Goal: Task Accomplishment & Management: Complete application form

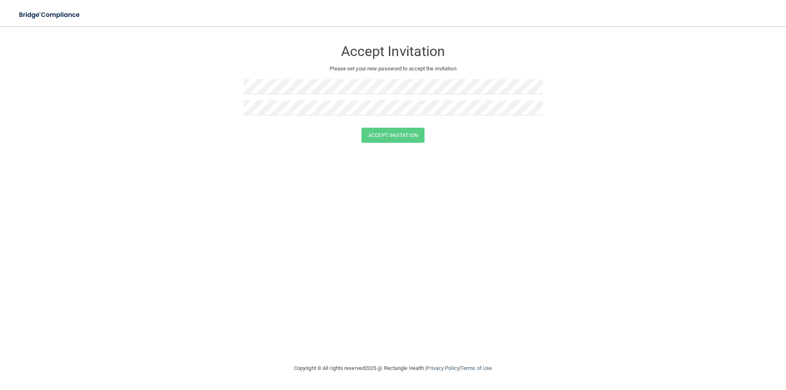
click at [299, 77] on div "Accept Invitation Please set your new password to accept the invitation" at bounding box center [393, 80] width 299 height 93
click at [391, 138] on button "Accept Invitation" at bounding box center [393, 135] width 63 height 15
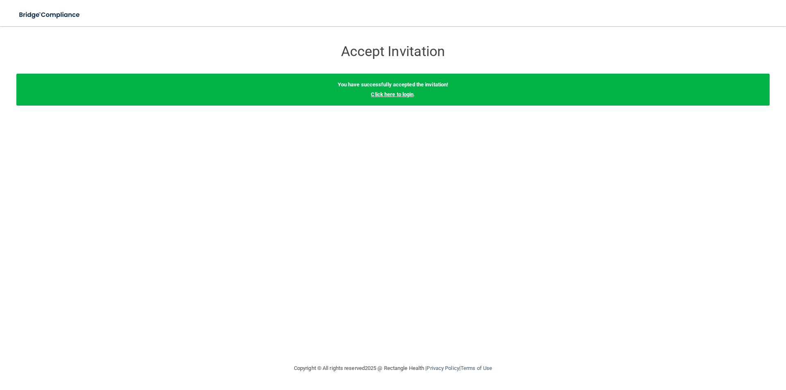
click at [391, 96] on link "Click here to login" at bounding box center [392, 94] width 43 height 6
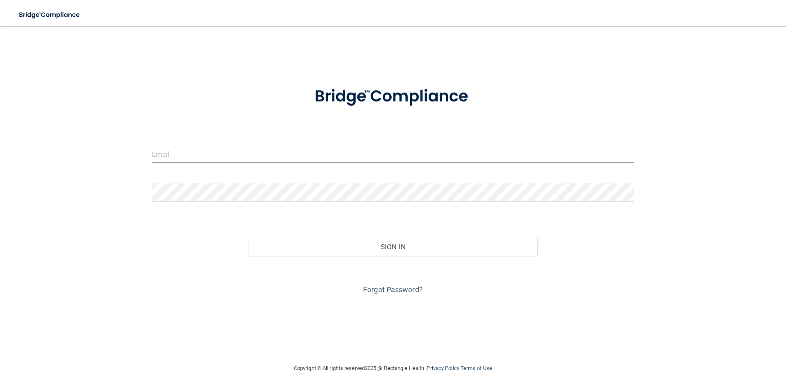
click at [199, 150] on input "email" at bounding box center [393, 154] width 483 height 18
type input "[EMAIL_ADDRESS][DOMAIN_NAME]"
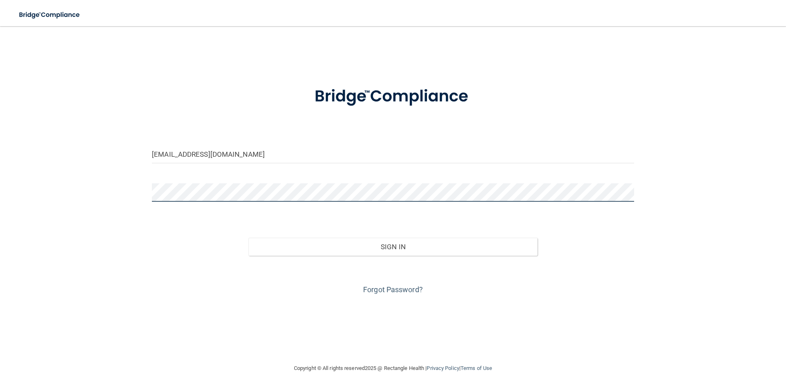
click at [249, 238] on button "Sign In" at bounding box center [394, 247] width 290 height 18
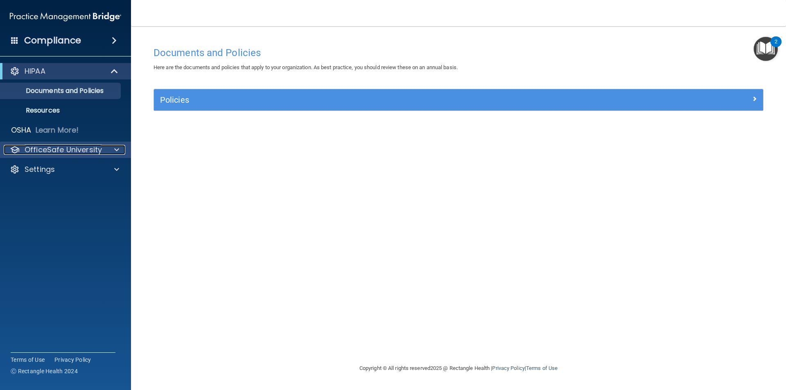
click at [118, 152] on span at bounding box center [116, 150] width 5 height 10
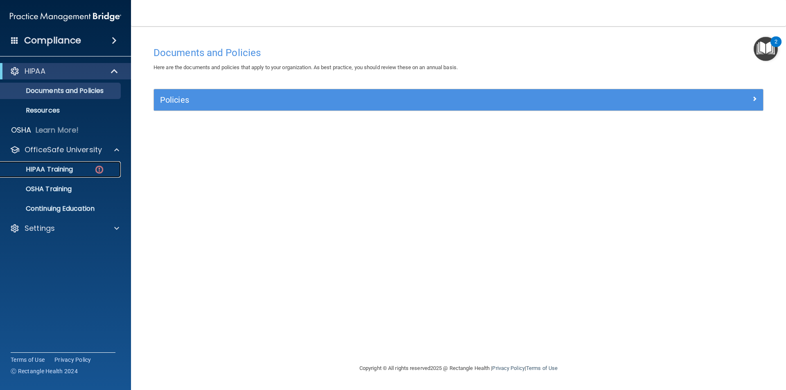
click at [95, 173] on img at bounding box center [99, 170] width 10 height 10
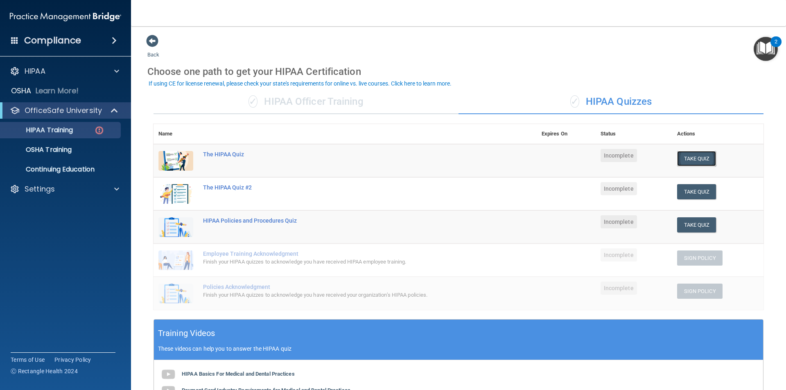
click at [689, 154] on button "Take Quiz" at bounding box center [696, 158] width 39 height 15
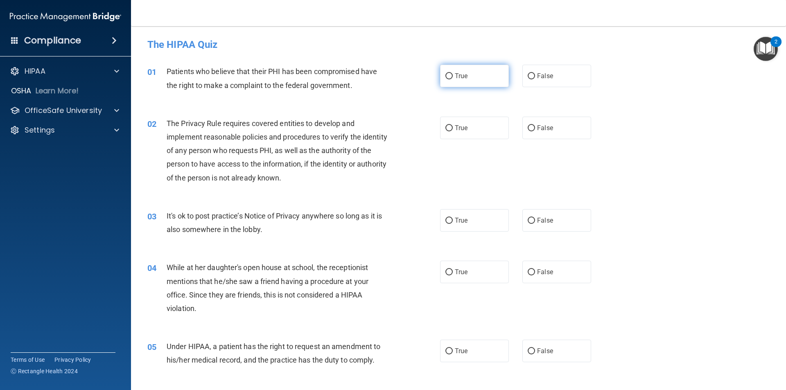
click at [448, 75] on input "True" at bounding box center [449, 76] width 7 height 6
radio input "true"
click at [446, 129] on input "True" at bounding box center [449, 128] width 7 height 6
radio input "true"
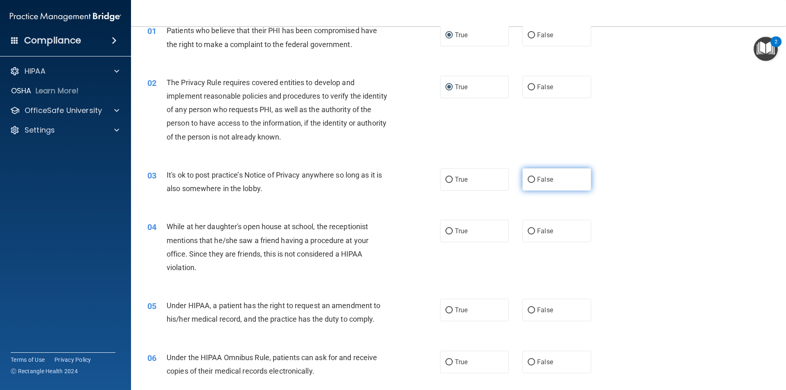
click at [529, 181] on input "False" at bounding box center [531, 180] width 7 height 6
radio input "true"
click at [528, 229] on input "False" at bounding box center [531, 232] width 7 height 6
radio input "true"
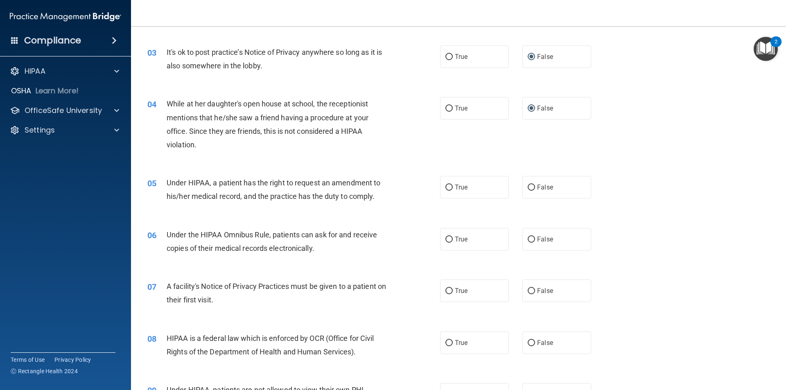
scroll to position [205, 0]
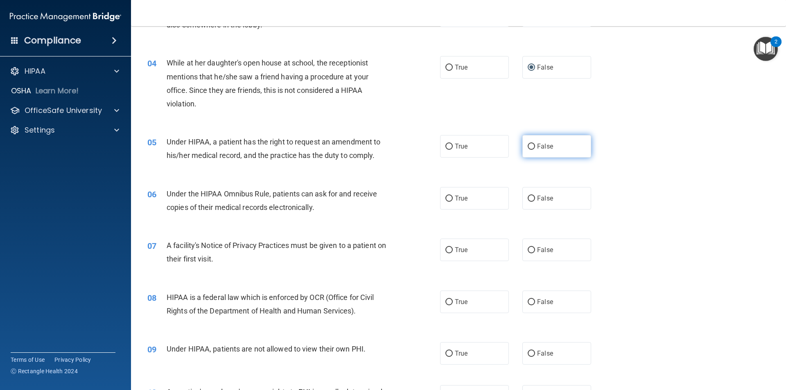
click at [528, 145] on input "False" at bounding box center [531, 147] width 7 height 6
radio input "true"
click at [529, 146] on input "False" at bounding box center [531, 147] width 7 height 6
click at [446, 200] on input "True" at bounding box center [449, 199] width 7 height 6
radio input "true"
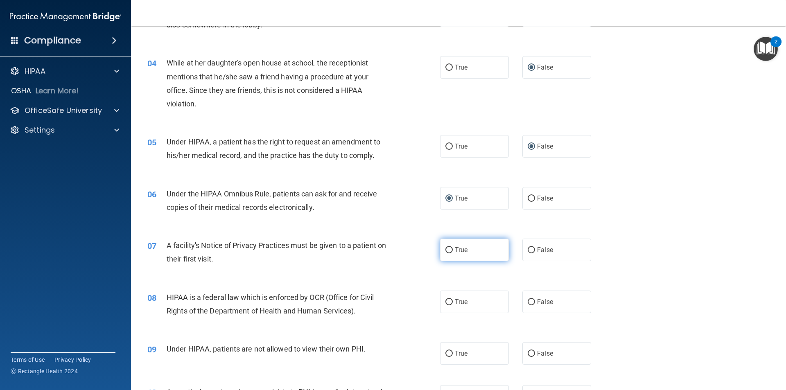
click at [446, 251] on input "True" at bounding box center [449, 250] width 7 height 6
radio input "true"
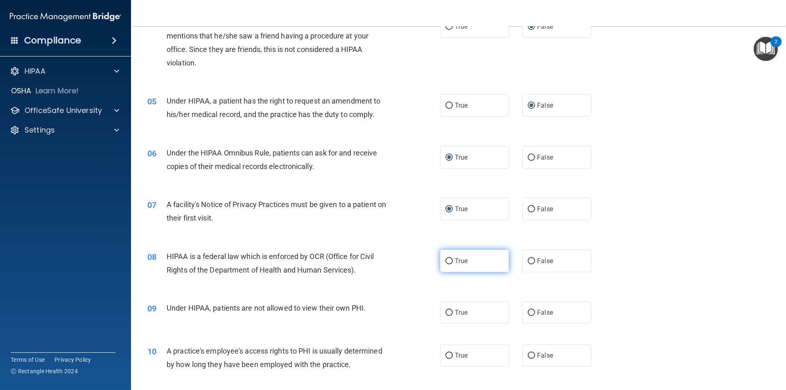
click at [446, 262] on input "True" at bounding box center [449, 261] width 7 height 6
radio input "true"
click at [528, 313] on input "False" at bounding box center [531, 313] width 7 height 6
radio input "true"
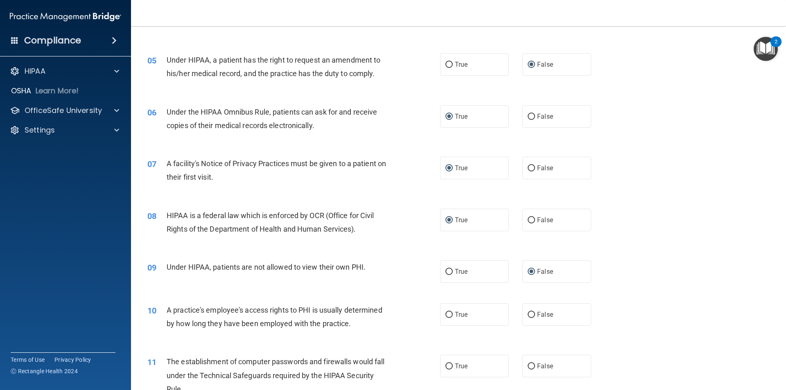
scroll to position [328, 0]
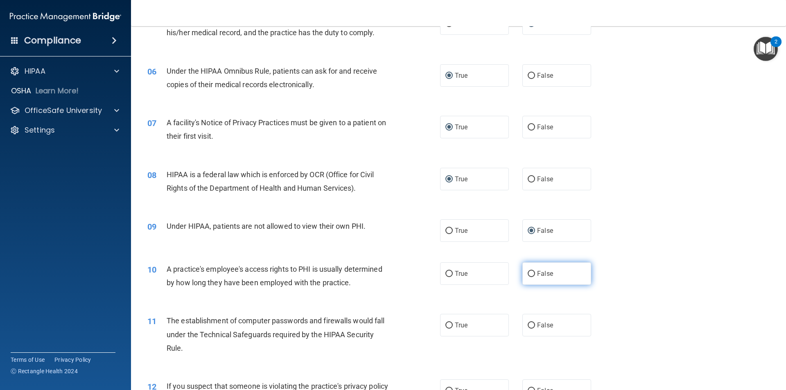
click at [528, 276] on input "False" at bounding box center [531, 274] width 7 height 6
radio input "true"
click at [447, 321] on label "True" at bounding box center [474, 325] width 69 height 23
click at [447, 323] on input "True" at bounding box center [449, 326] width 7 height 6
radio input "true"
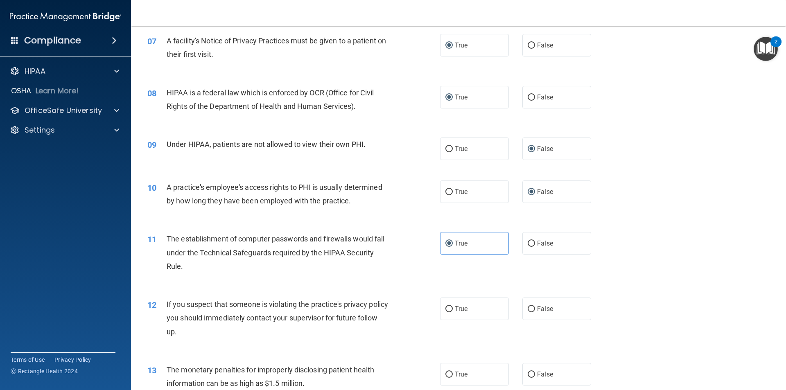
scroll to position [451, 0]
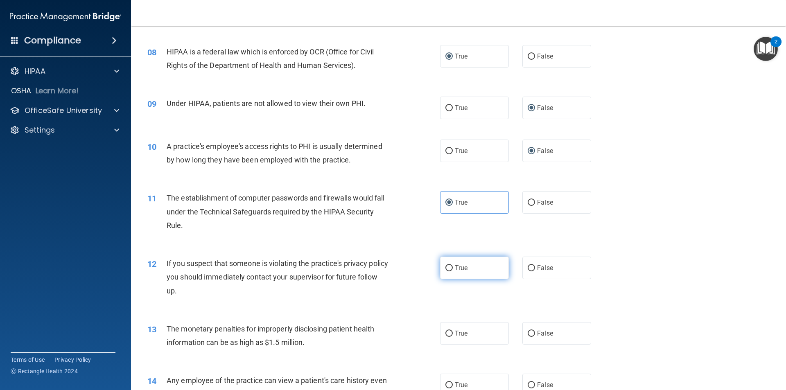
click at [446, 267] on input "True" at bounding box center [449, 268] width 7 height 6
radio input "true"
click at [447, 334] on input "True" at bounding box center [449, 334] width 7 height 6
radio input "true"
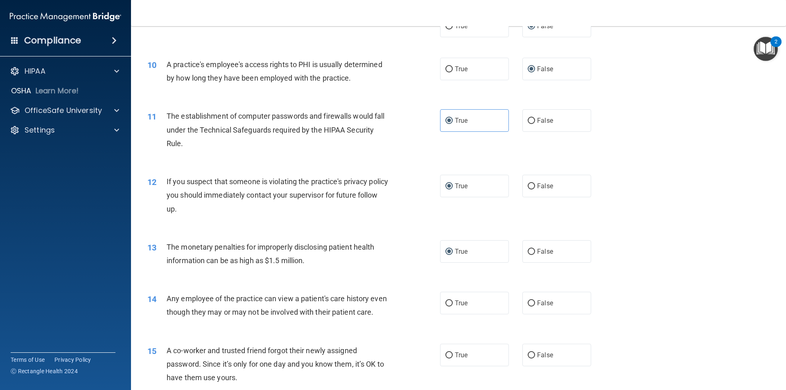
scroll to position [573, 0]
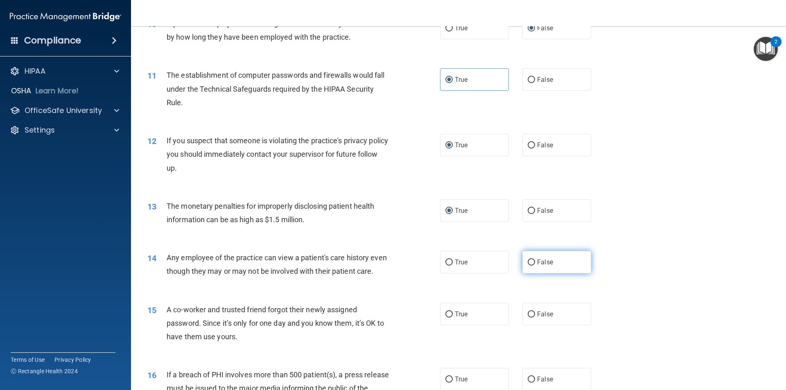
click at [528, 261] on input "False" at bounding box center [531, 263] width 7 height 6
radio input "true"
click at [528, 318] on input "False" at bounding box center [531, 315] width 7 height 6
radio input "true"
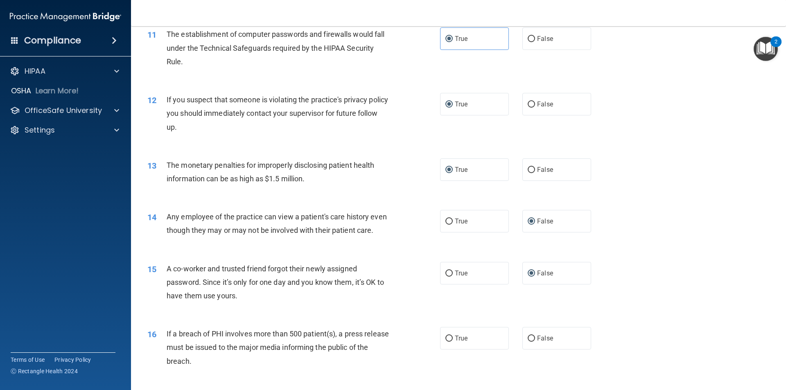
scroll to position [655, 0]
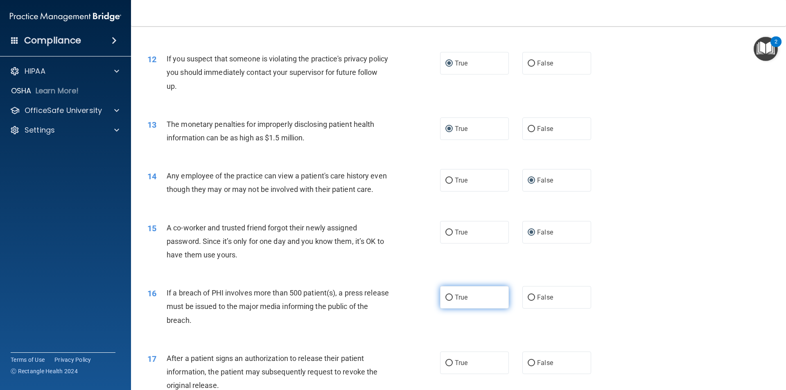
click at [446, 301] on input "True" at bounding box center [449, 298] width 7 height 6
radio input "true"
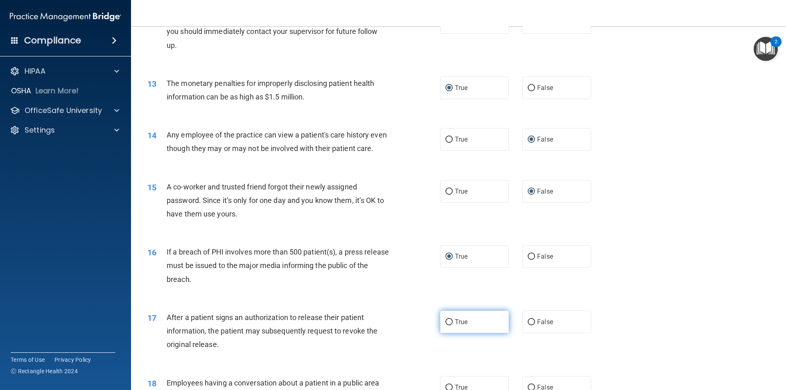
click at [446, 326] on input "True" at bounding box center [449, 322] width 7 height 6
radio input "true"
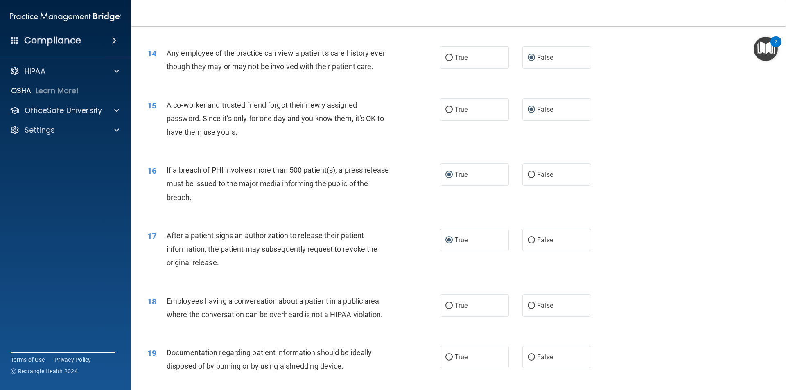
scroll to position [819, 0]
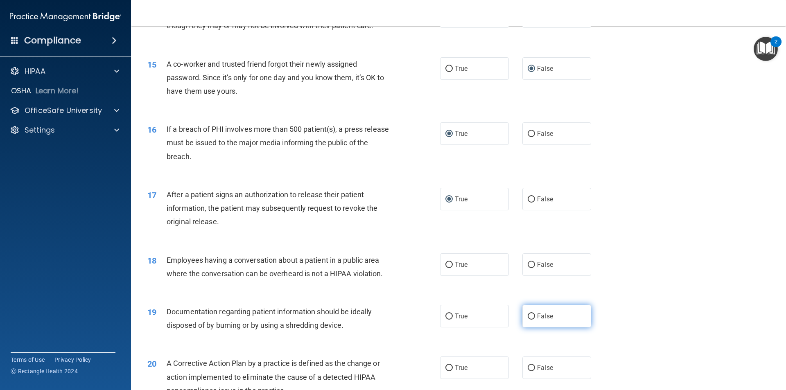
click at [528, 320] on input "False" at bounding box center [531, 317] width 7 height 6
radio input "true"
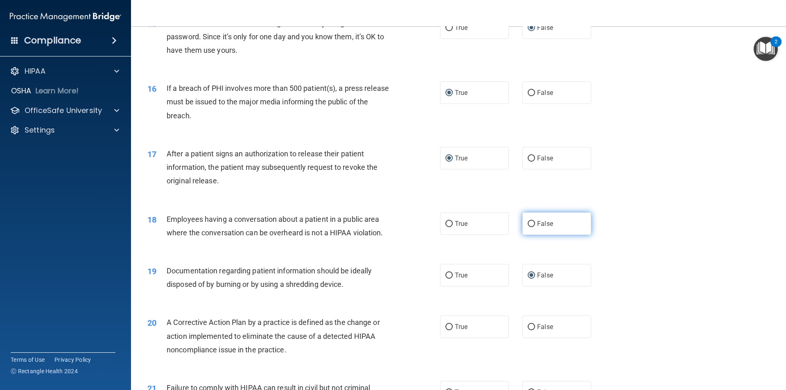
click at [531, 227] on input "False" at bounding box center [531, 224] width 7 height 6
radio input "true"
click at [449, 279] on input "True" at bounding box center [449, 276] width 7 height 6
radio input "true"
radio input "false"
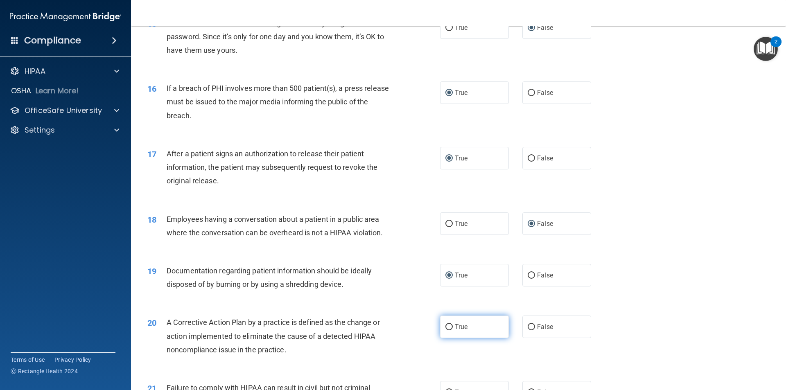
scroll to position [901, 0]
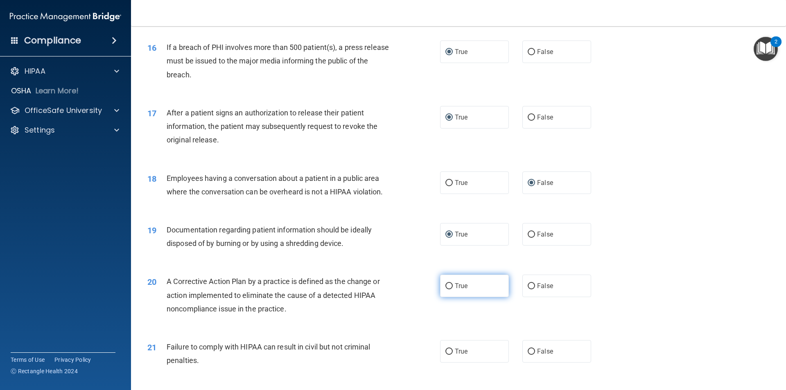
click at [448, 290] on input "True" at bounding box center [449, 286] width 7 height 6
radio input "true"
click at [529, 355] on input "False" at bounding box center [531, 352] width 7 height 6
radio input "true"
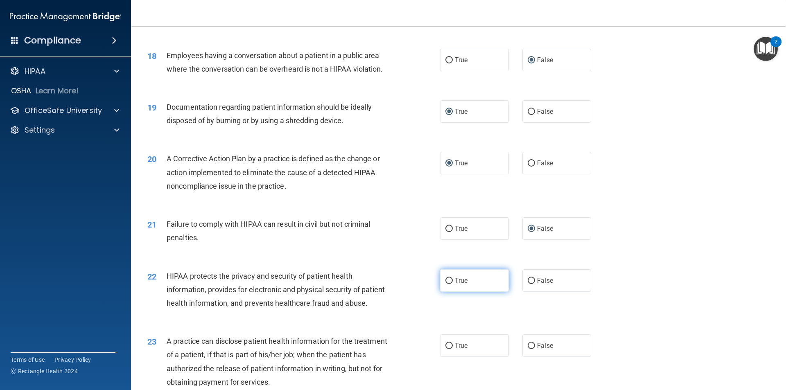
scroll to position [983, 0]
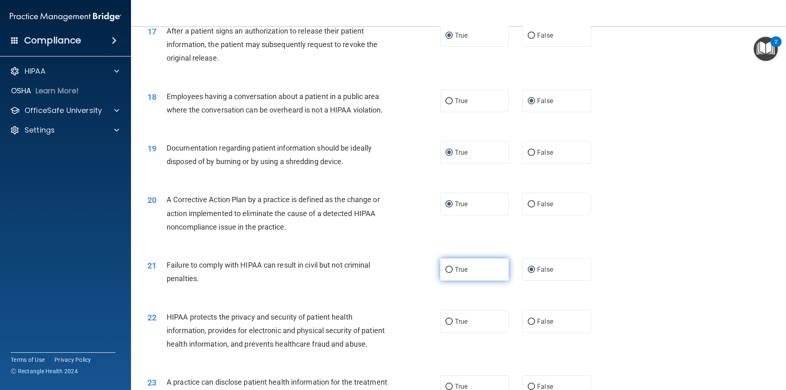
click at [446, 273] on input "True" at bounding box center [449, 270] width 7 height 6
radio input "true"
click at [448, 273] on input "True" at bounding box center [449, 270] width 7 height 6
click at [530, 273] on input "False" at bounding box center [531, 270] width 7 height 6
radio input "true"
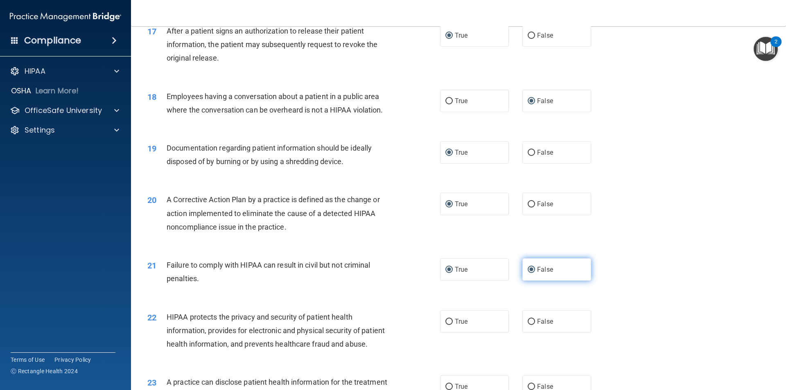
radio input "false"
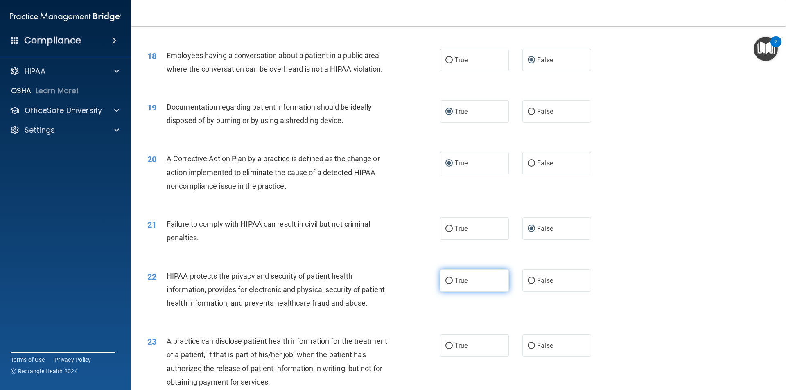
click at [446, 284] on input "True" at bounding box center [449, 281] width 7 height 6
radio input "true"
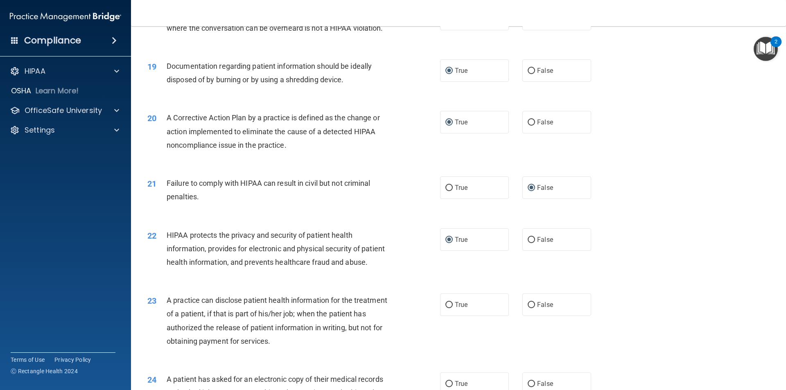
scroll to position [1106, 0]
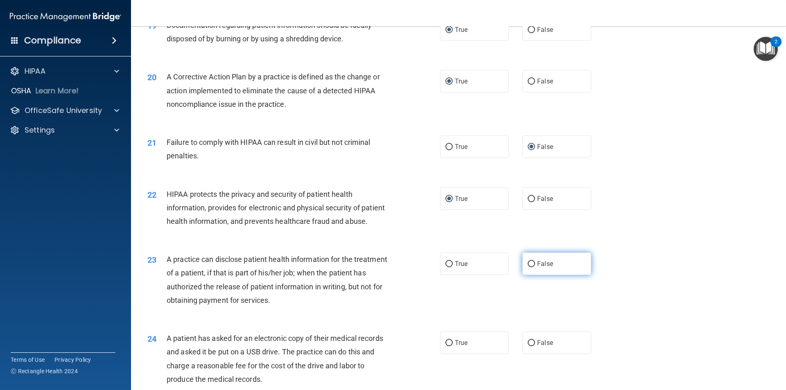
click at [528, 267] on input "False" at bounding box center [531, 264] width 7 height 6
radio input "true"
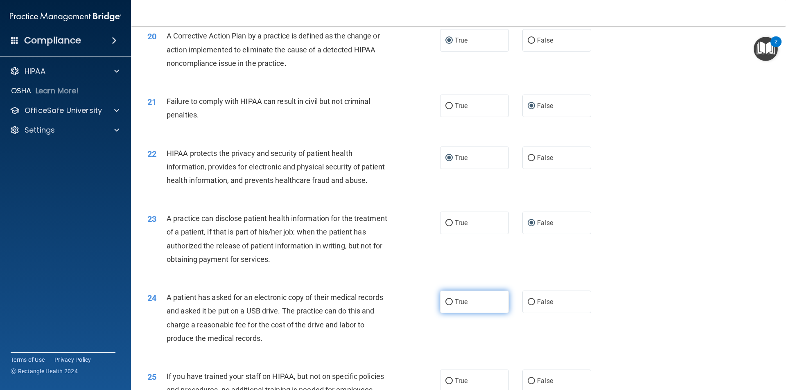
click at [447, 306] on input "True" at bounding box center [449, 302] width 7 height 6
radio input "true"
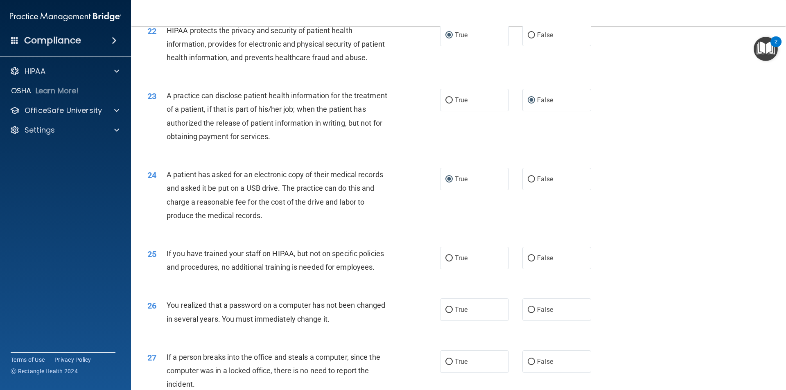
scroll to position [1311, 0]
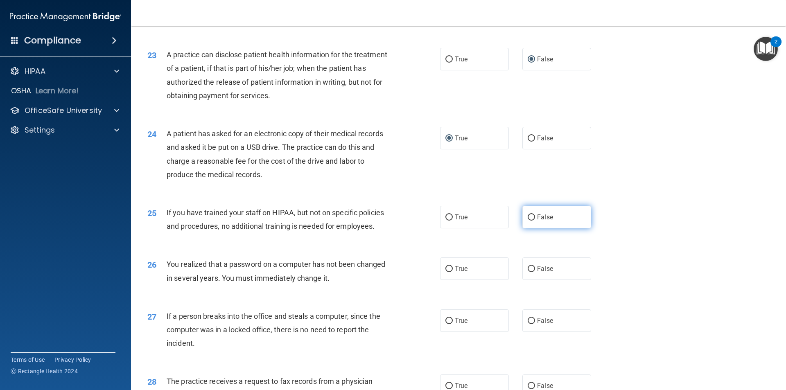
click at [528, 221] on input "False" at bounding box center [531, 218] width 7 height 6
radio input "true"
click at [449, 272] on input "True" at bounding box center [449, 269] width 7 height 6
radio input "true"
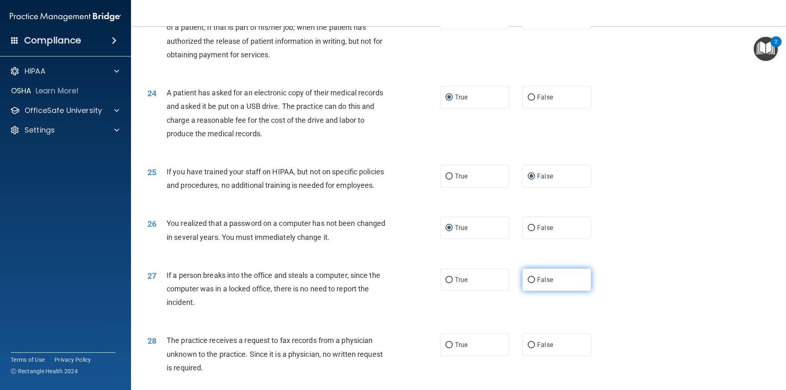
click at [528, 283] on input "False" at bounding box center [531, 280] width 7 height 6
radio input "true"
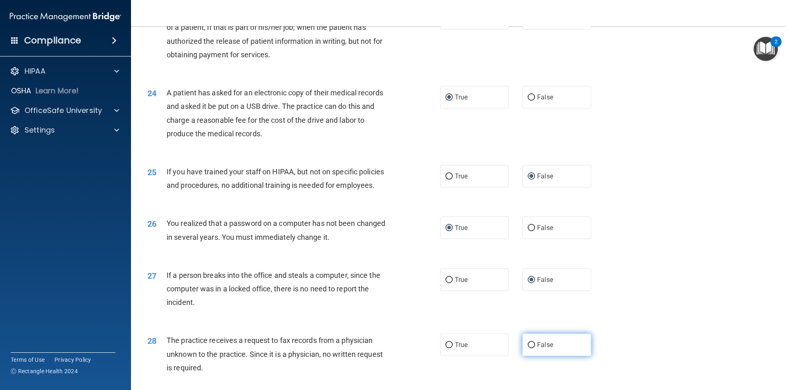
click at [530, 349] on input "False" at bounding box center [531, 345] width 7 height 6
radio input "true"
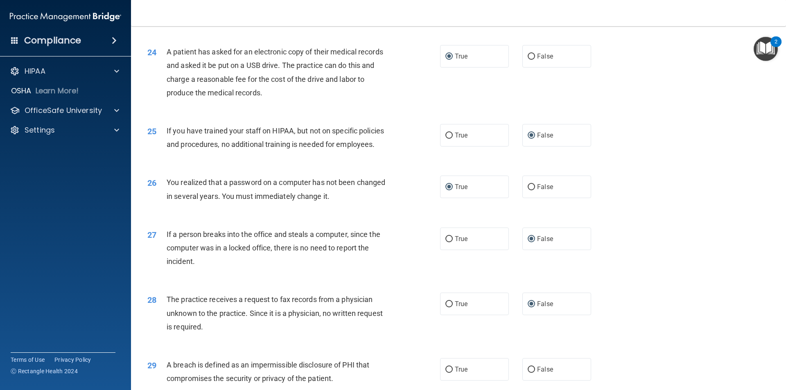
scroll to position [1434, 0]
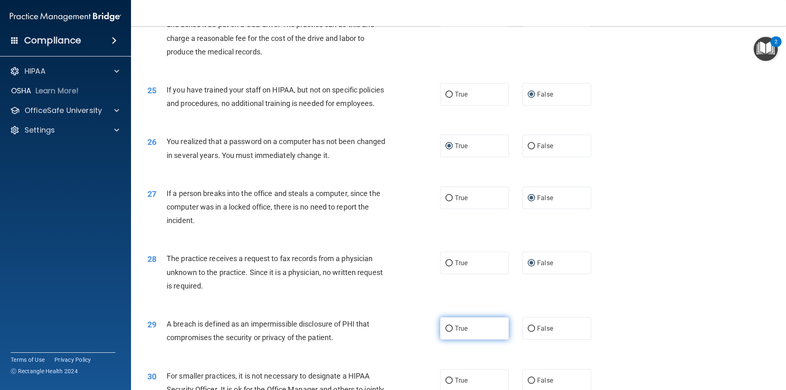
click at [446, 332] on input "True" at bounding box center [449, 329] width 7 height 6
radio input "true"
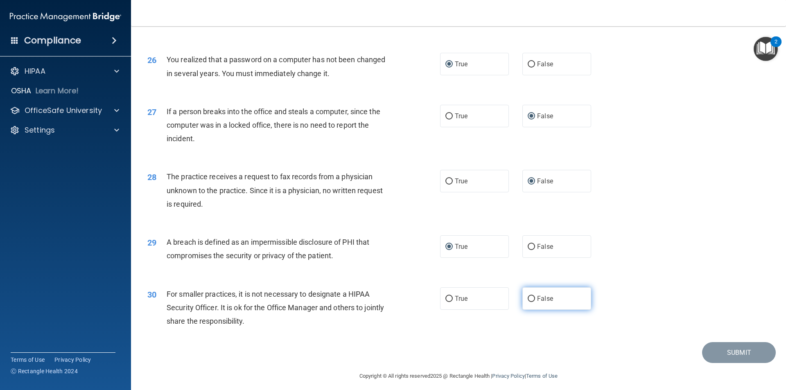
click at [528, 302] on input "False" at bounding box center [531, 299] width 7 height 6
radio input "true"
click at [739, 363] on button "Submit" at bounding box center [739, 352] width 74 height 21
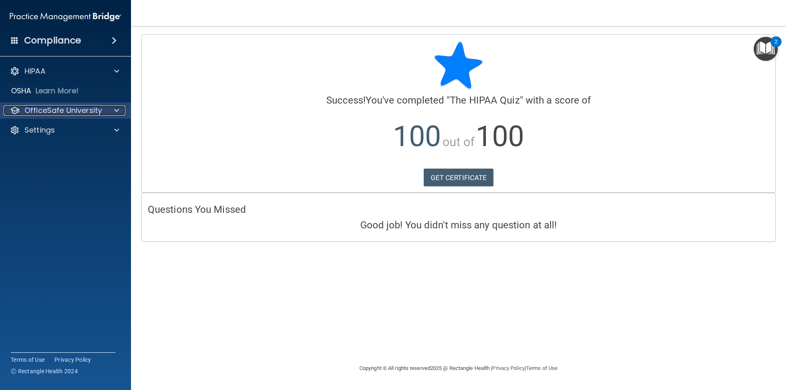
click at [113, 109] on div at bounding box center [115, 111] width 20 height 10
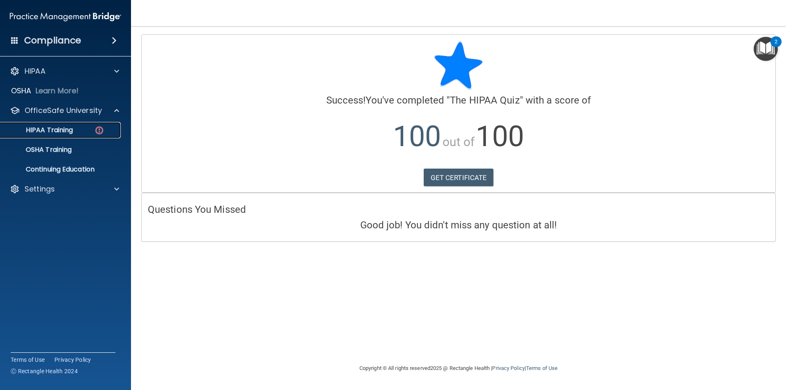
click at [100, 132] on img at bounding box center [99, 130] width 10 height 10
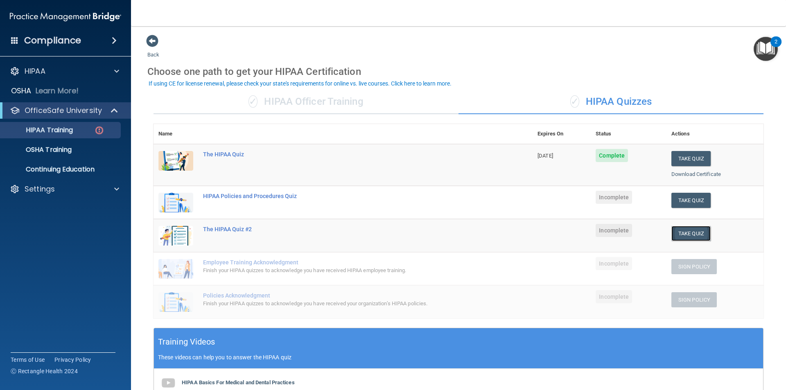
click at [677, 232] on button "Take Quiz" at bounding box center [691, 233] width 39 height 15
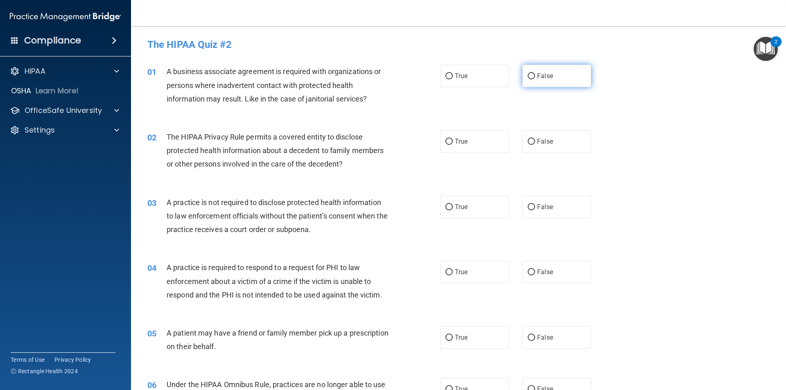
drag, startPoint x: 10, startPoint y: 7, endPoint x: 528, endPoint y: 77, distance: 523.2
click at [528, 77] on input "False" at bounding box center [531, 76] width 7 height 6
radio input "true"
click at [528, 77] on input "False" at bounding box center [531, 76] width 7 height 6
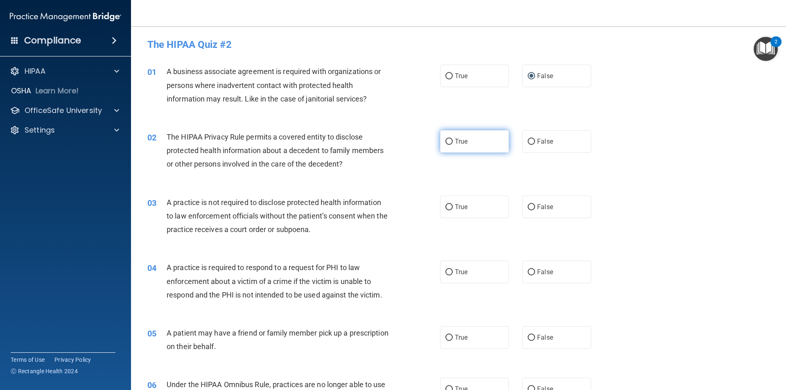
click at [446, 141] on input "True" at bounding box center [449, 142] width 7 height 6
radio input "true"
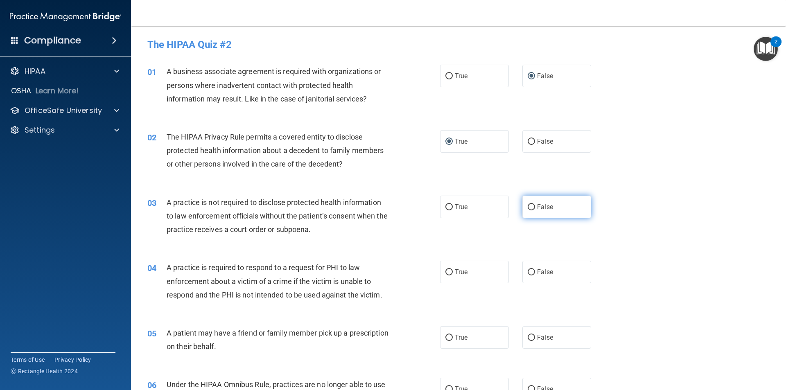
click at [528, 206] on input "False" at bounding box center [531, 207] width 7 height 6
radio input "true"
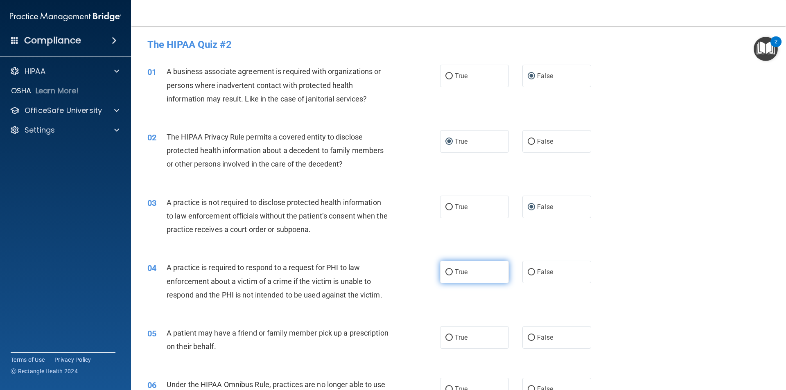
click at [448, 275] on input "True" at bounding box center [449, 273] width 7 height 6
radio input "true"
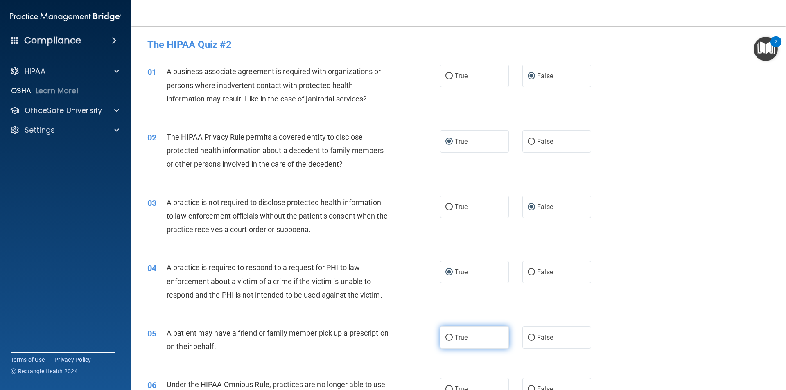
click at [455, 344] on label "True" at bounding box center [474, 337] width 69 height 23
click at [453, 341] on input "True" at bounding box center [449, 338] width 7 height 6
radio input "true"
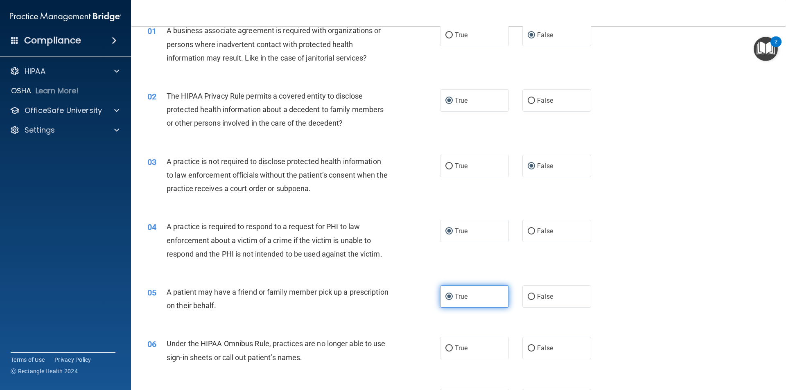
scroll to position [82, 0]
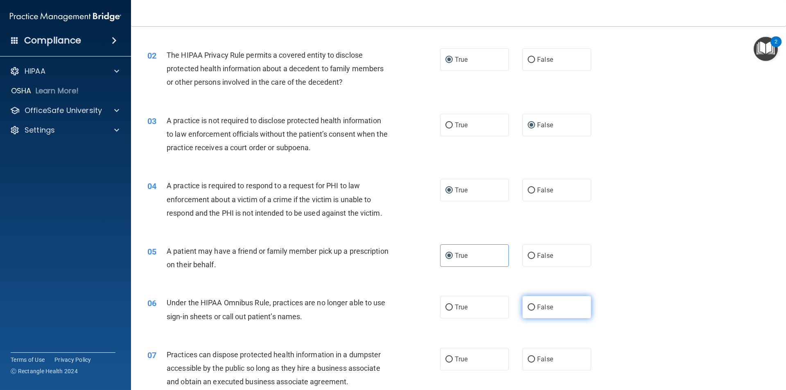
click at [528, 305] on input "False" at bounding box center [531, 308] width 7 height 6
radio input "true"
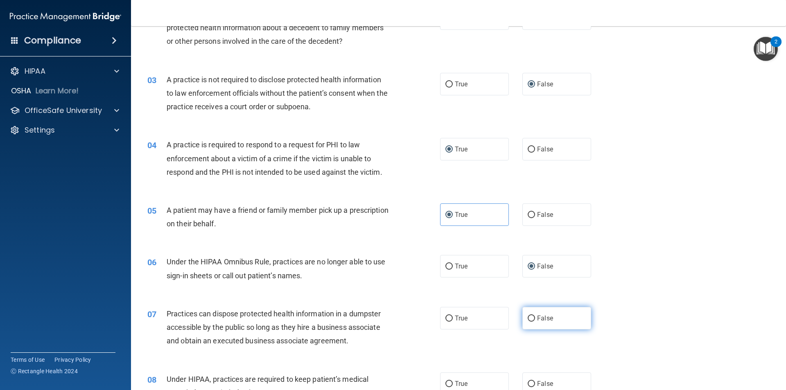
click at [530, 319] on input "False" at bounding box center [531, 319] width 7 height 6
radio input "true"
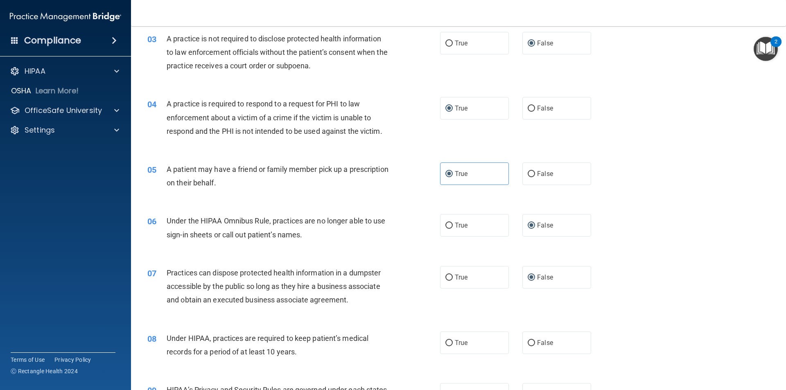
scroll to position [205, 0]
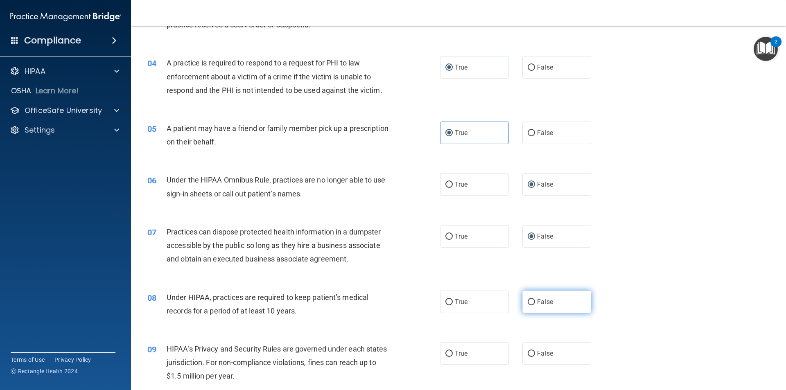
click at [528, 304] on input "False" at bounding box center [531, 302] width 7 height 6
radio input "true"
click at [530, 353] on input "False" at bounding box center [531, 354] width 7 height 6
radio input "true"
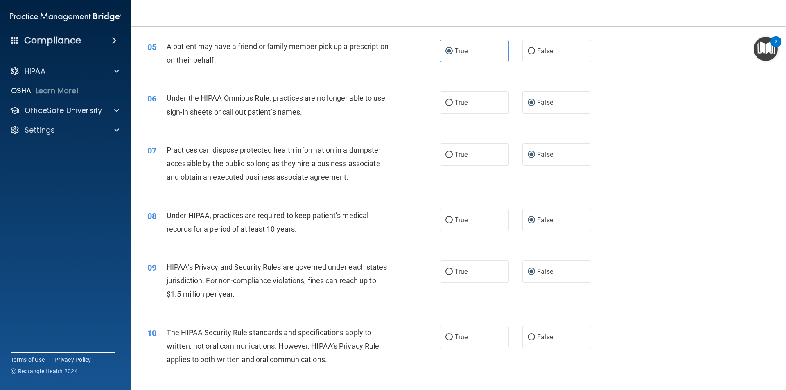
scroll to position [328, 0]
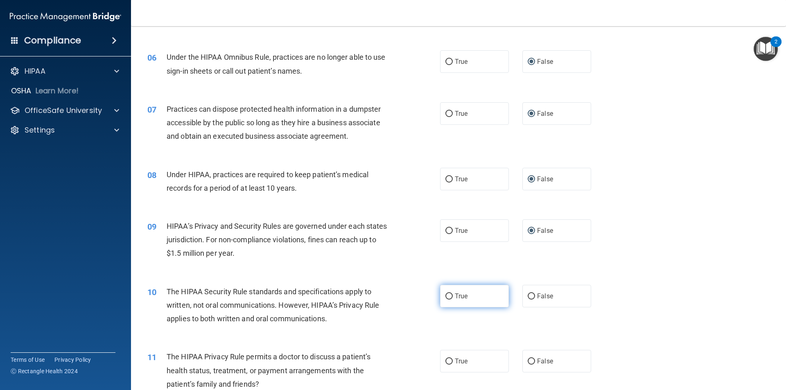
click at [455, 298] on span "True" at bounding box center [461, 296] width 13 height 8
click at [453, 298] on input "True" at bounding box center [449, 297] width 7 height 6
radio input "true"
click at [455, 362] on span "True" at bounding box center [461, 362] width 13 height 8
click at [453, 362] on input "True" at bounding box center [449, 362] width 7 height 6
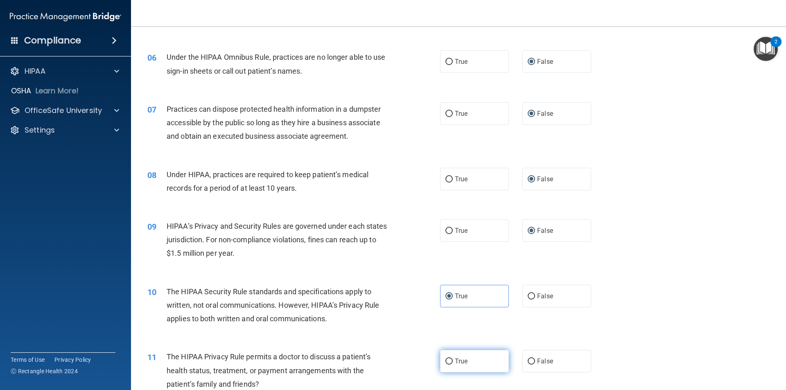
radio input "true"
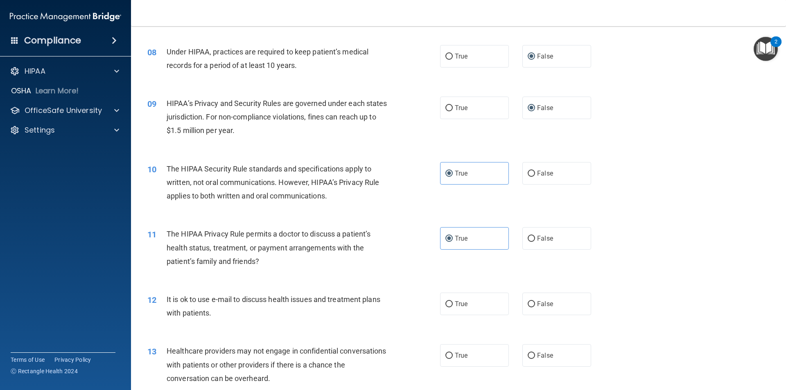
scroll to position [492, 0]
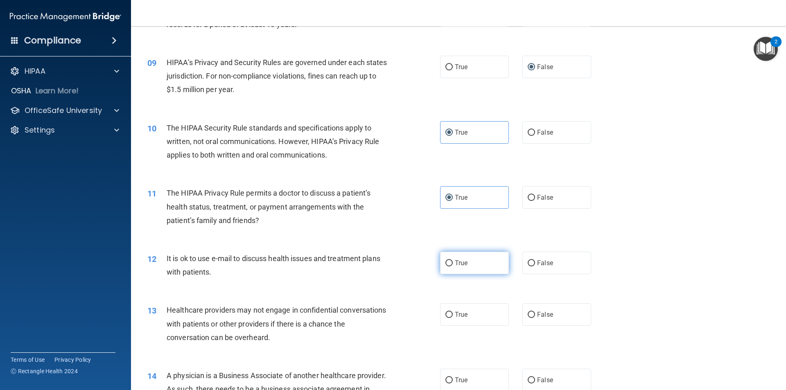
click at [448, 258] on label "True" at bounding box center [474, 263] width 69 height 23
click at [448, 261] on input "True" at bounding box center [449, 264] width 7 height 6
radio input "true"
click at [530, 314] on input "False" at bounding box center [531, 315] width 7 height 6
radio input "true"
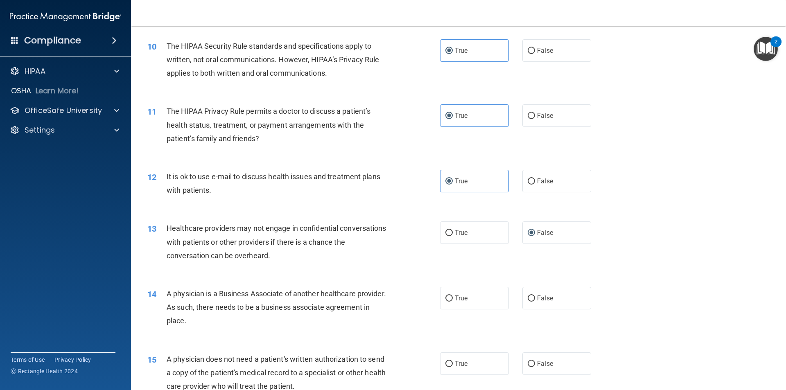
scroll to position [614, 0]
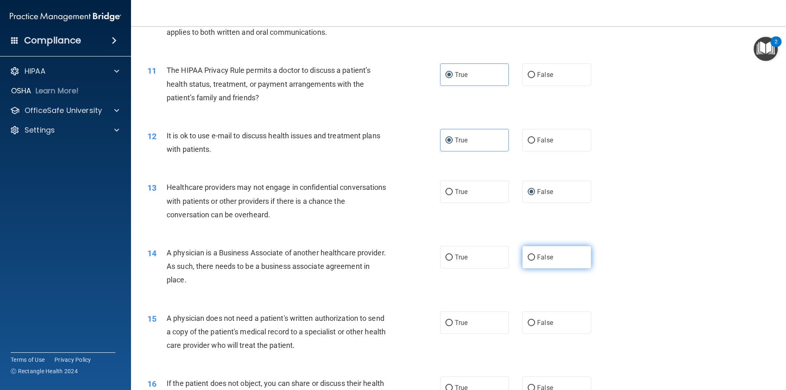
click at [528, 256] on input "False" at bounding box center [531, 258] width 7 height 6
radio input "true"
drag, startPoint x: 444, startPoint y: 328, endPoint x: 461, endPoint y: 316, distance: 21.1
click at [444, 328] on label "True" at bounding box center [474, 323] width 69 height 23
click at [446, 326] on input "True" at bounding box center [449, 323] width 7 height 6
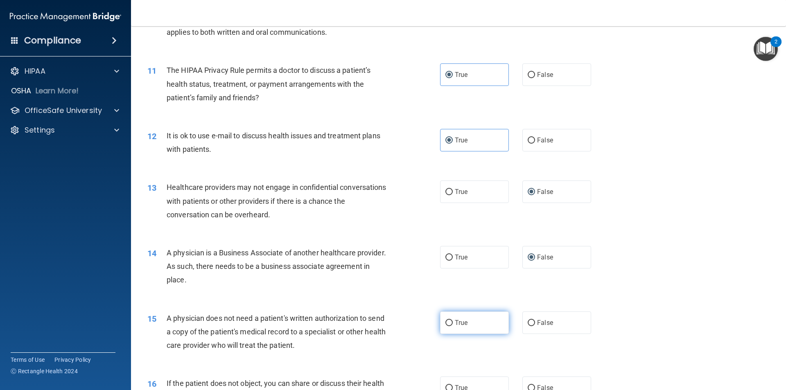
radio input "true"
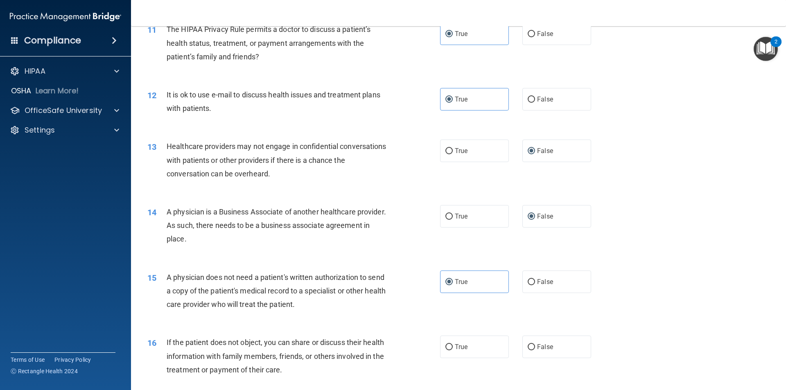
scroll to position [696, 0]
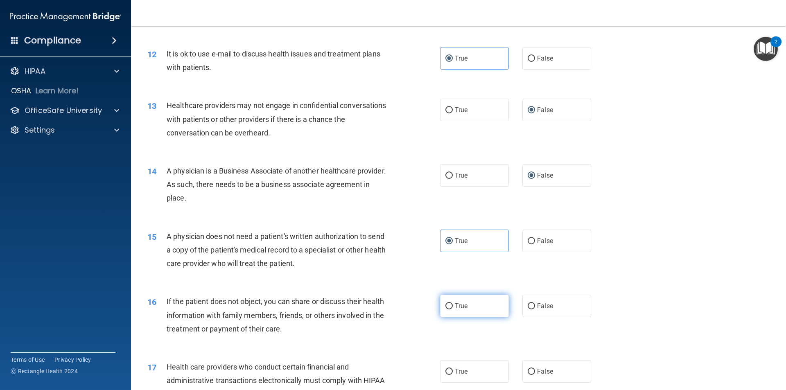
click at [455, 306] on span "True" at bounding box center [461, 306] width 13 height 8
click at [453, 306] on input "True" at bounding box center [449, 307] width 7 height 6
radio input "true"
click at [460, 374] on span "True" at bounding box center [461, 372] width 13 height 8
click at [453, 374] on input "True" at bounding box center [449, 372] width 7 height 6
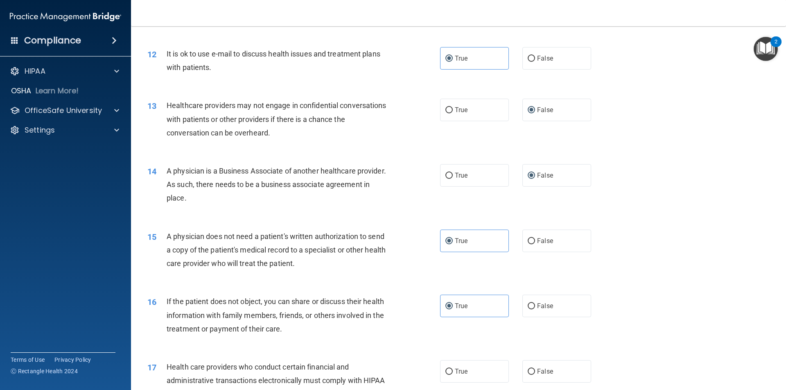
radio input "true"
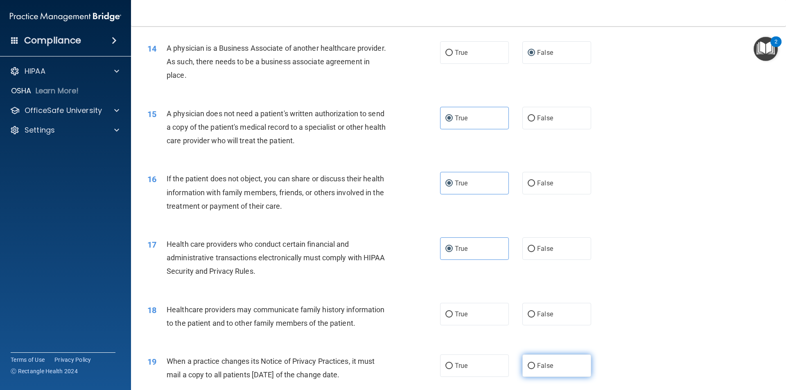
scroll to position [860, 0]
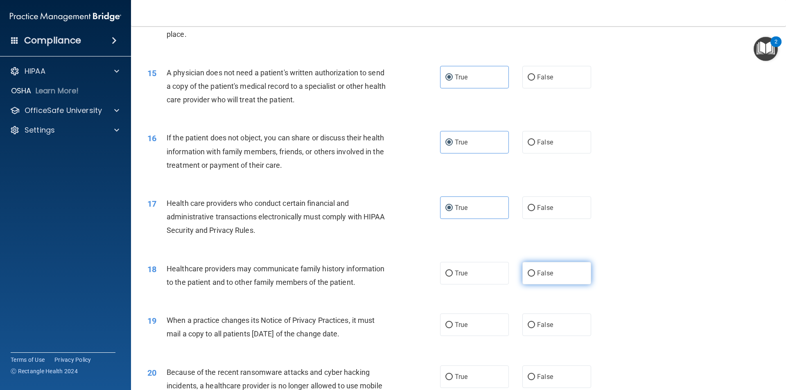
click at [528, 271] on input "False" at bounding box center [531, 274] width 7 height 6
radio input "true"
click at [530, 326] on input "False" at bounding box center [531, 325] width 7 height 6
radio input "true"
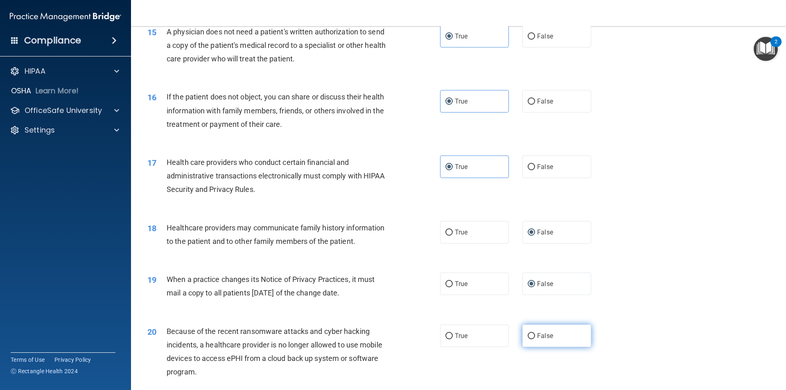
click at [526, 342] on label "False" at bounding box center [557, 336] width 69 height 23
click at [528, 340] on input "False" at bounding box center [531, 336] width 7 height 6
radio input "true"
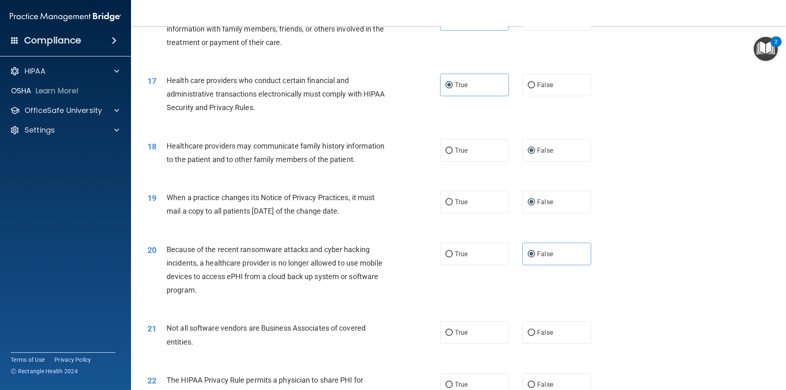
scroll to position [1024, 0]
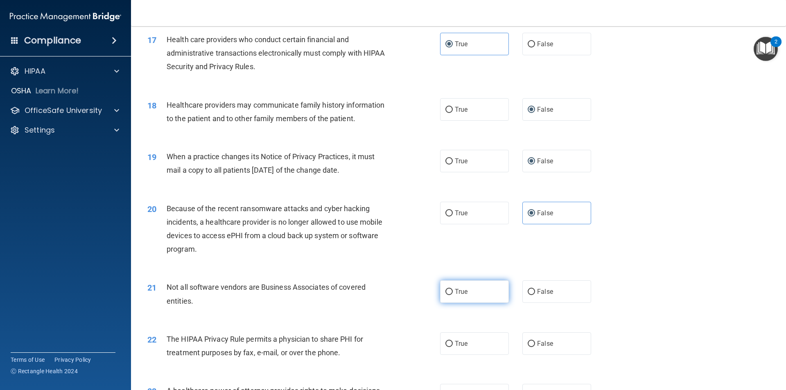
click at [446, 289] on input "True" at bounding box center [449, 292] width 7 height 6
radio input "true"
click at [447, 338] on label "True" at bounding box center [474, 344] width 69 height 23
click at [447, 341] on input "True" at bounding box center [449, 344] width 7 height 6
radio input "true"
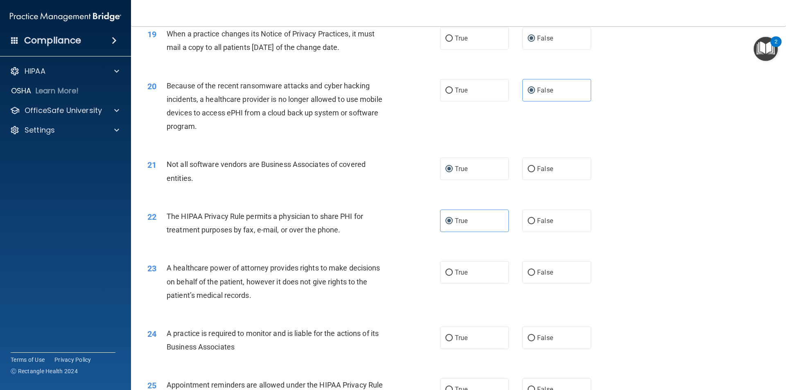
scroll to position [1188, 0]
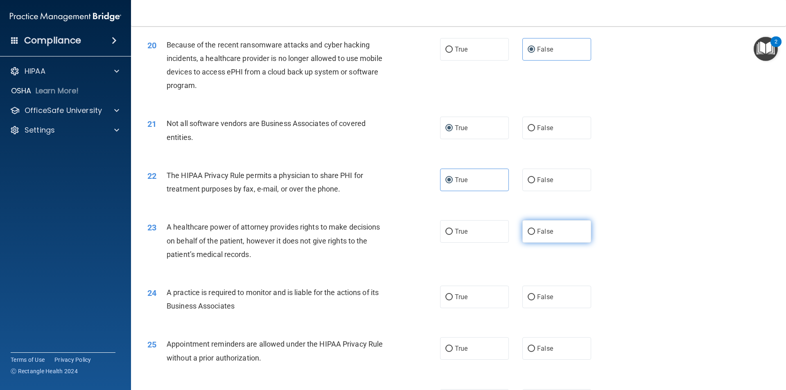
click at [532, 231] on label "False" at bounding box center [557, 231] width 69 height 23
click at [532, 231] on input "False" at bounding box center [531, 232] width 7 height 6
radio input "true"
click at [532, 302] on label "False" at bounding box center [557, 297] width 69 height 23
click at [532, 301] on input "False" at bounding box center [531, 297] width 7 height 6
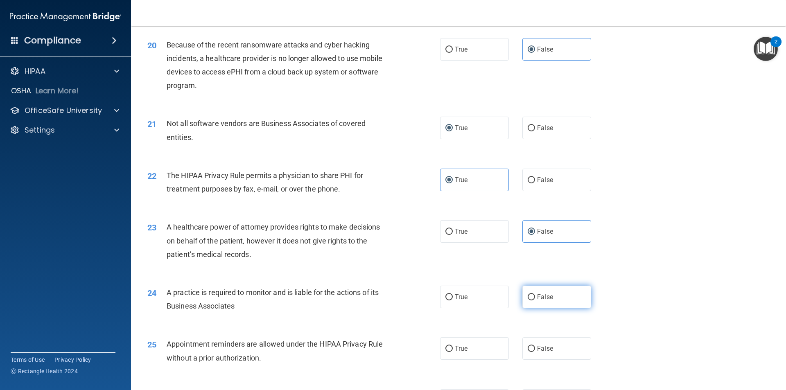
radio input "true"
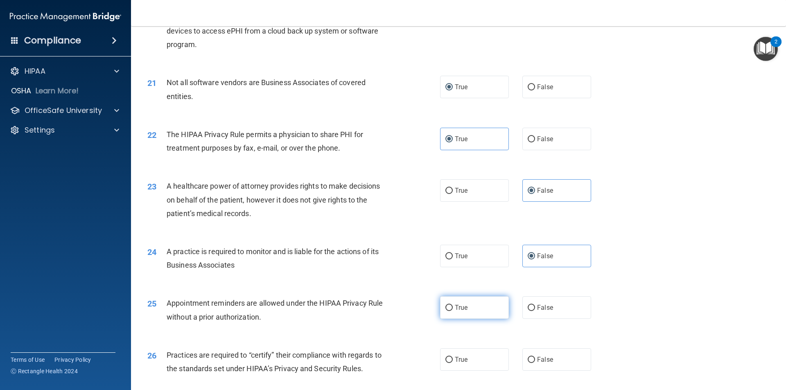
click at [464, 308] on span "True" at bounding box center [461, 308] width 13 height 8
click at [453, 308] on input "True" at bounding box center [449, 308] width 7 height 6
radio input "true"
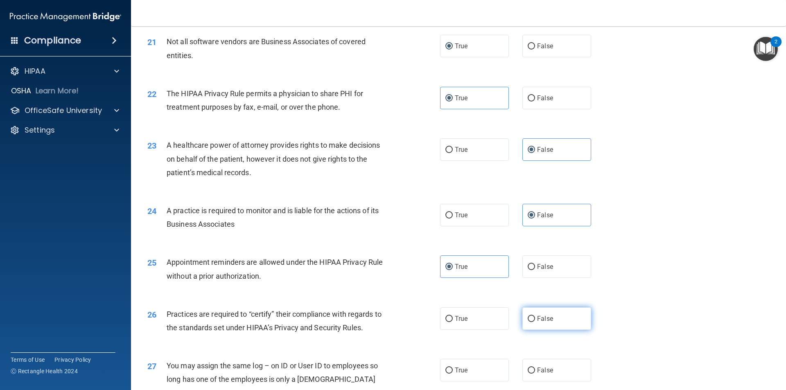
click at [528, 317] on input "False" at bounding box center [531, 319] width 7 height 6
radio input "true"
click at [537, 369] on span "False" at bounding box center [545, 371] width 16 height 8
click at [534, 369] on input "False" at bounding box center [531, 371] width 7 height 6
radio input "true"
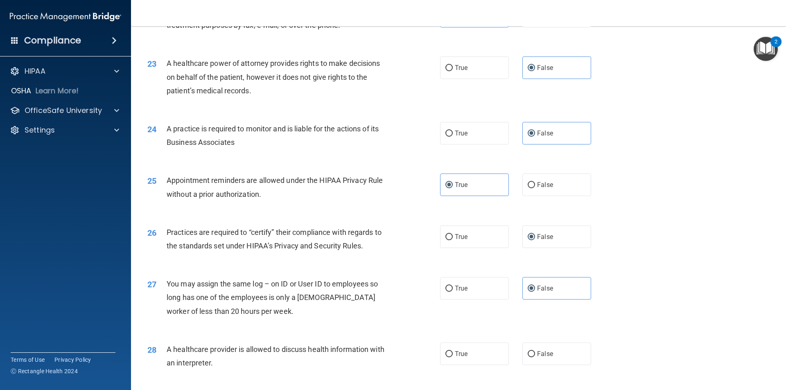
scroll to position [1393, 0]
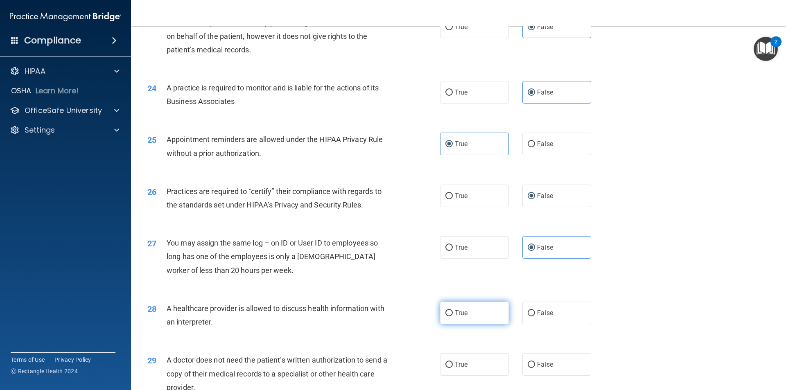
click at [446, 315] on input "True" at bounding box center [449, 313] width 7 height 6
radio input "true"
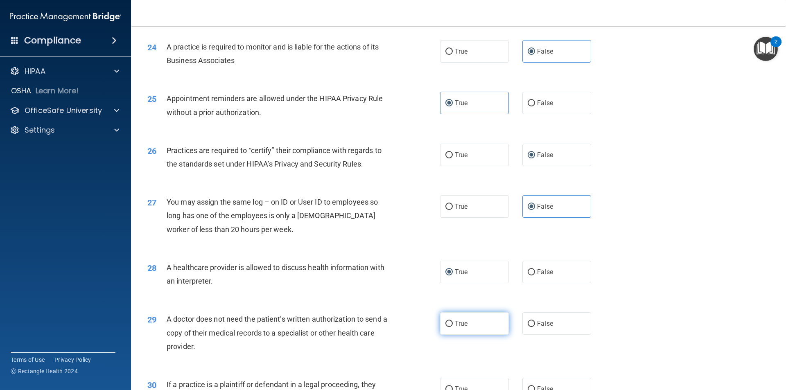
click at [452, 321] on label "True" at bounding box center [474, 324] width 69 height 23
click at [452, 321] on input "True" at bounding box center [449, 324] width 7 height 6
radio input "true"
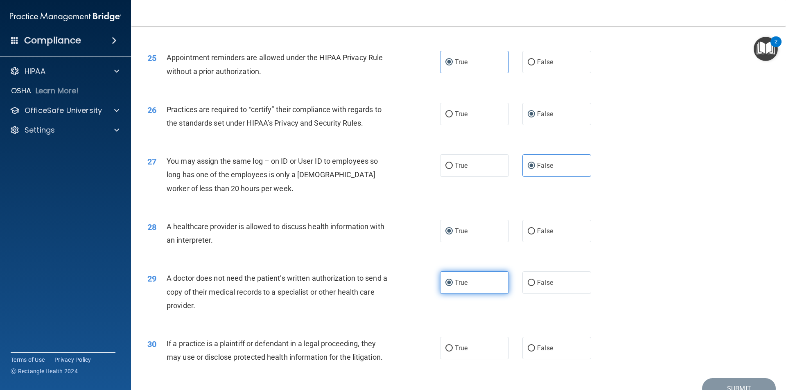
scroll to position [1516, 0]
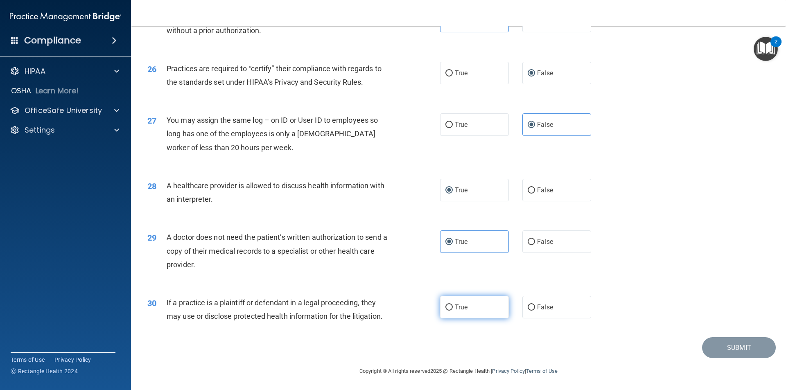
click at [457, 313] on label "True" at bounding box center [474, 307] width 69 height 23
click at [453, 311] on input "True" at bounding box center [449, 308] width 7 height 6
radio input "true"
click at [739, 349] on button "Submit" at bounding box center [739, 348] width 74 height 21
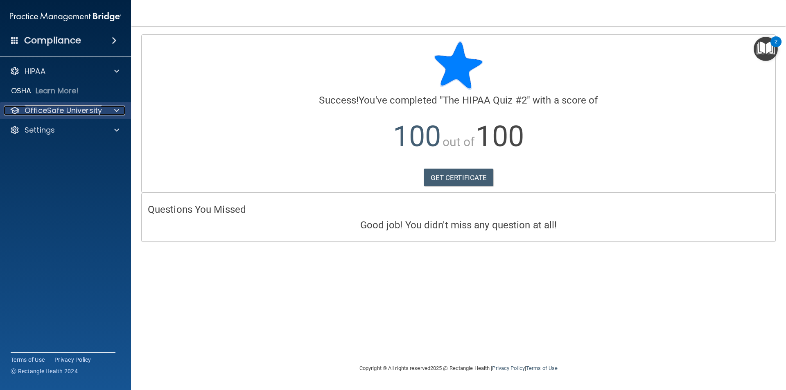
click at [113, 111] on div at bounding box center [115, 111] width 20 height 10
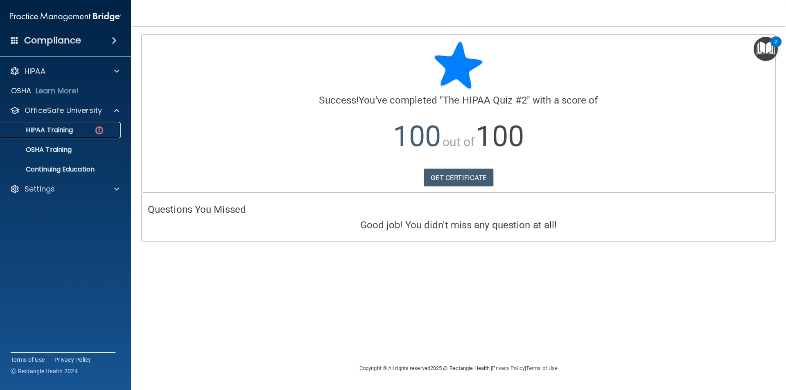
click at [105, 127] on div "HIPAA Training" at bounding box center [61, 130] width 112 height 8
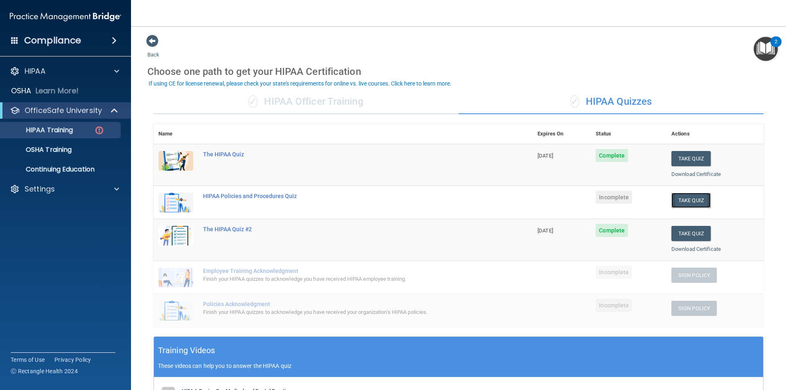
click at [677, 203] on button "Take Quiz" at bounding box center [691, 200] width 39 height 15
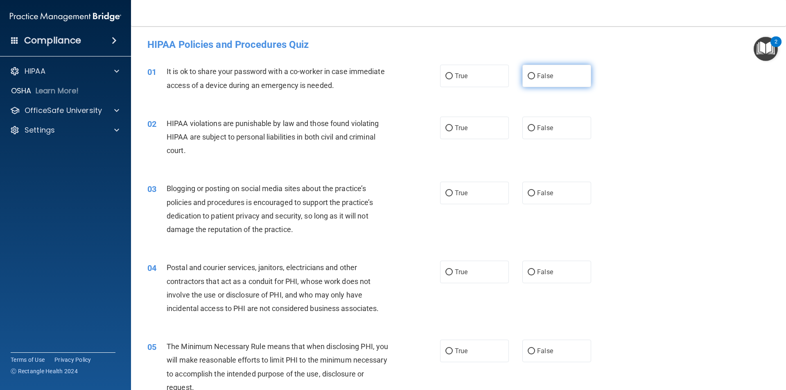
click at [533, 75] on label "False" at bounding box center [557, 76] width 69 height 23
click at [533, 75] on input "False" at bounding box center [531, 76] width 7 height 6
radio input "true"
click at [459, 131] on span "True" at bounding box center [461, 128] width 13 height 8
click at [453, 131] on input "True" at bounding box center [449, 128] width 7 height 6
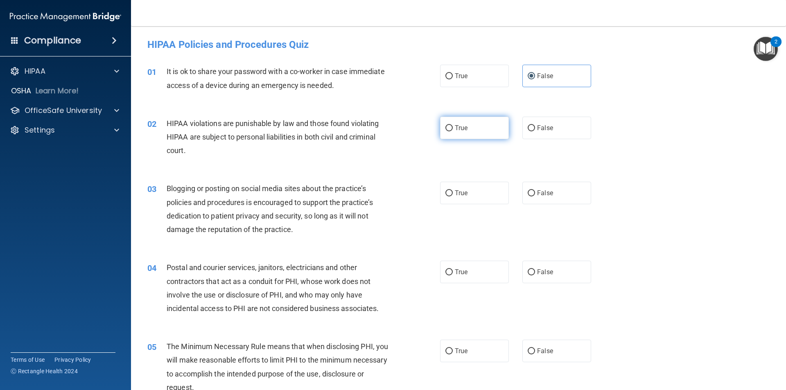
radio input "true"
click at [457, 195] on span "True" at bounding box center [461, 193] width 13 height 8
click at [453, 195] on input "True" at bounding box center [449, 193] width 7 height 6
radio input "true"
click at [554, 193] on label "False" at bounding box center [557, 193] width 69 height 23
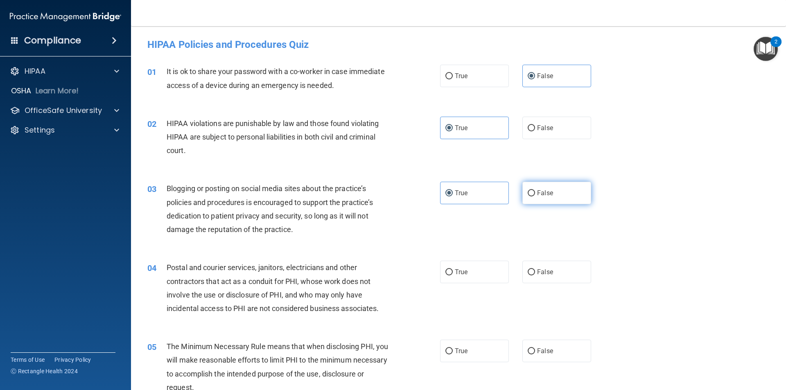
click at [535, 193] on input "False" at bounding box center [531, 193] width 7 height 6
radio input "true"
radio input "false"
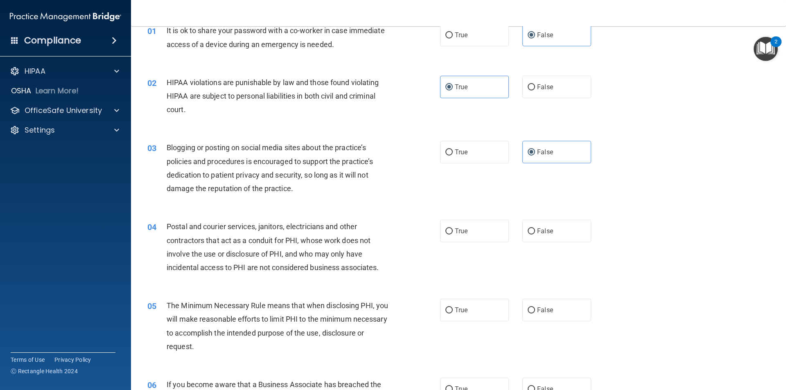
click at [458, 269] on div "04 Postal and courier services, janitors, electricians and other contractors th…" at bounding box center [458, 249] width 635 height 79
click at [459, 234] on span "True" at bounding box center [461, 231] width 13 height 8
click at [453, 234] on input "True" at bounding box center [449, 232] width 7 height 6
radio input "true"
click at [461, 311] on span "True" at bounding box center [461, 310] width 13 height 8
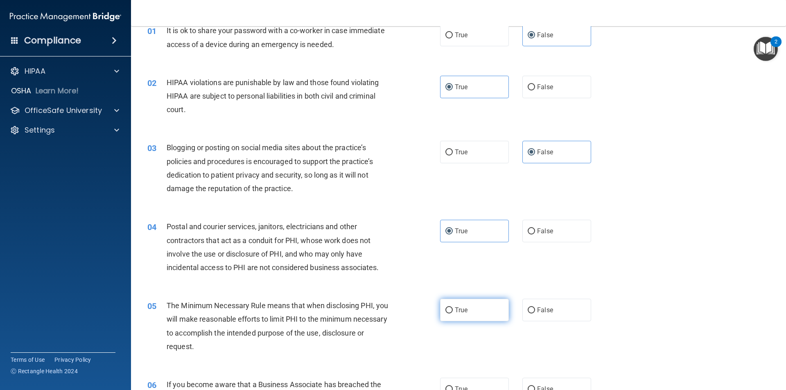
click at [453, 311] on input "True" at bounding box center [449, 311] width 7 height 6
radio input "true"
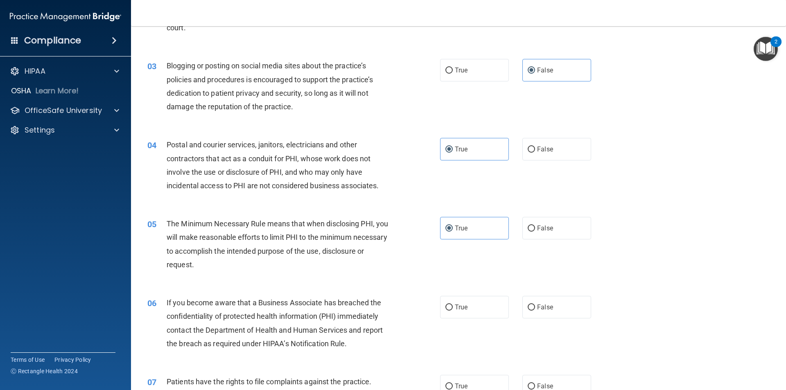
scroll to position [164, 0]
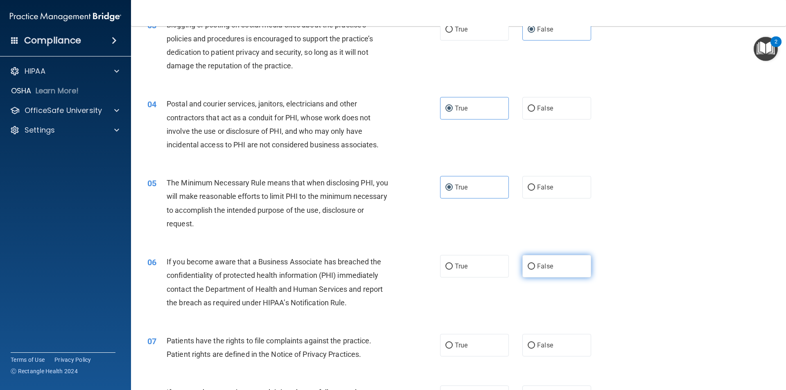
click at [529, 260] on label "False" at bounding box center [557, 266] width 69 height 23
click at [529, 264] on input "False" at bounding box center [531, 267] width 7 height 6
radio input "true"
click at [457, 347] on span "True" at bounding box center [461, 346] width 13 height 8
click at [453, 347] on input "True" at bounding box center [449, 346] width 7 height 6
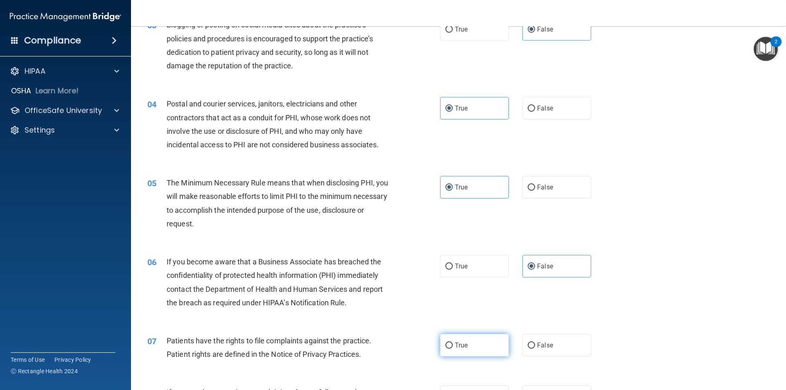
radio input "true"
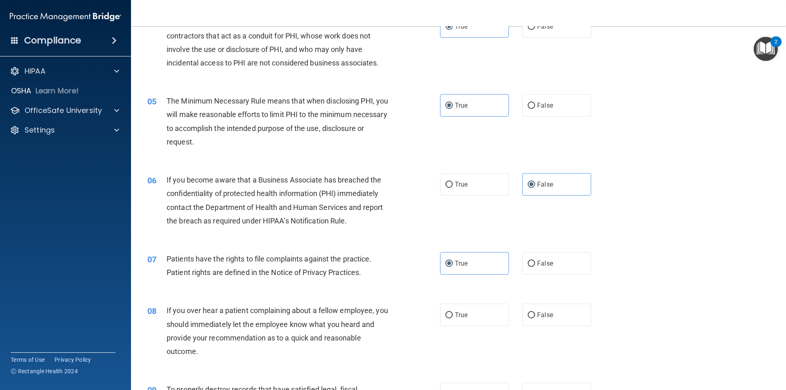
scroll to position [287, 0]
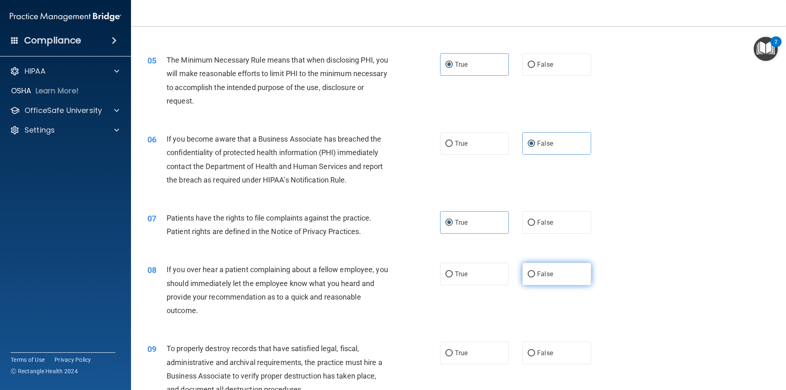
click at [537, 272] on span "False" at bounding box center [545, 274] width 16 height 8
click at [535, 272] on input "False" at bounding box center [531, 275] width 7 height 6
radio input "true"
click at [537, 354] on span "False" at bounding box center [545, 353] width 16 height 8
click at [535, 354] on input "False" at bounding box center [531, 354] width 7 height 6
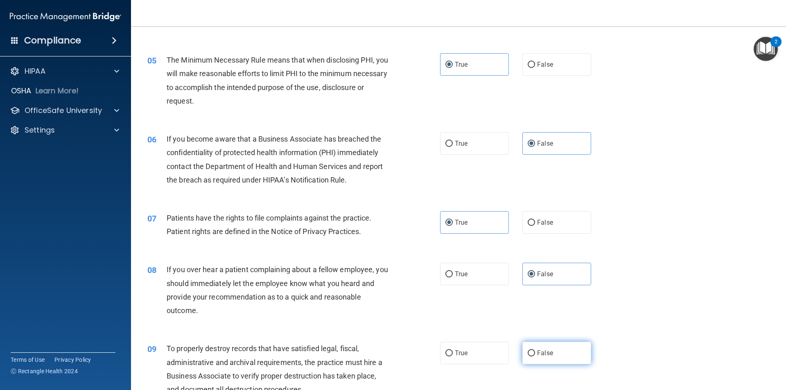
radio input "true"
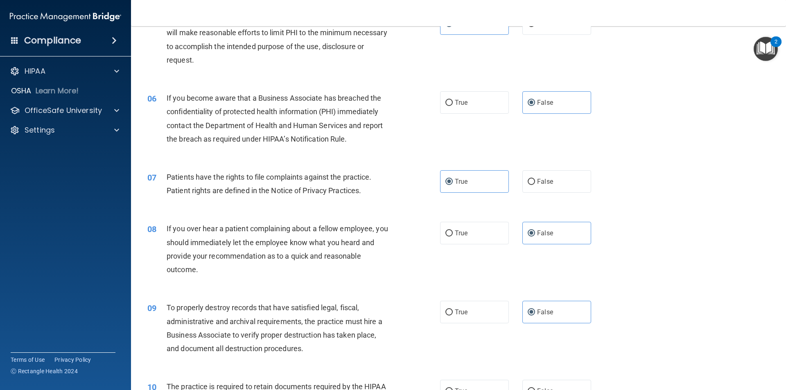
scroll to position [369, 0]
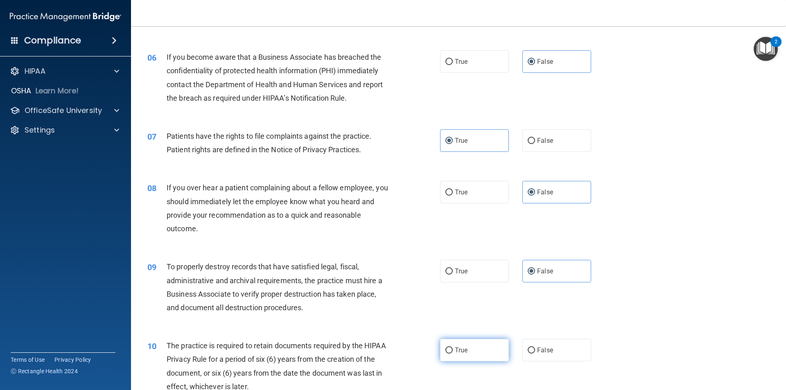
click at [446, 353] on input "True" at bounding box center [449, 351] width 7 height 6
radio input "true"
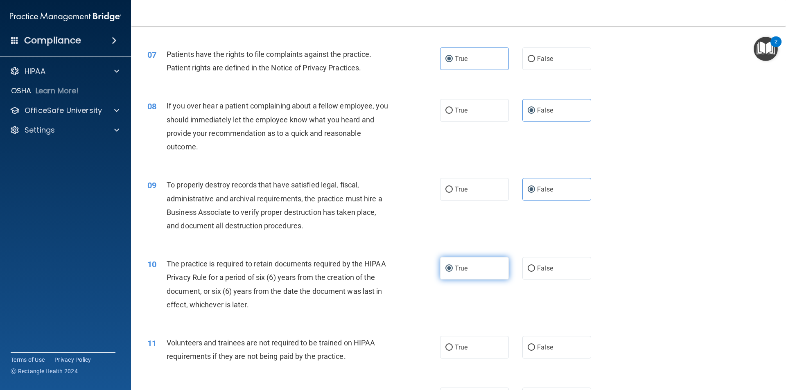
scroll to position [492, 0]
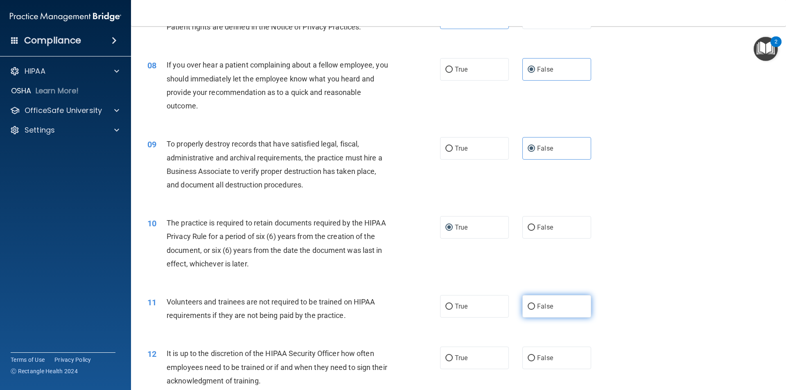
click at [537, 307] on span "False" at bounding box center [545, 307] width 16 height 8
click at [535, 307] on input "False" at bounding box center [531, 307] width 7 height 6
radio input "true"
click at [537, 356] on span "False" at bounding box center [545, 358] width 16 height 8
click at [535, 356] on input "False" at bounding box center [531, 359] width 7 height 6
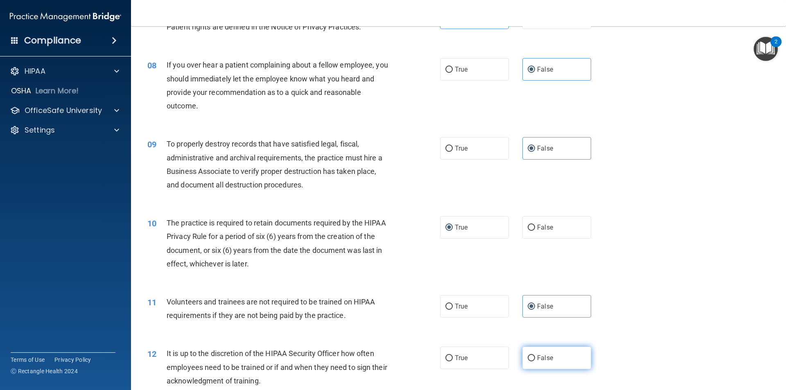
radio input "true"
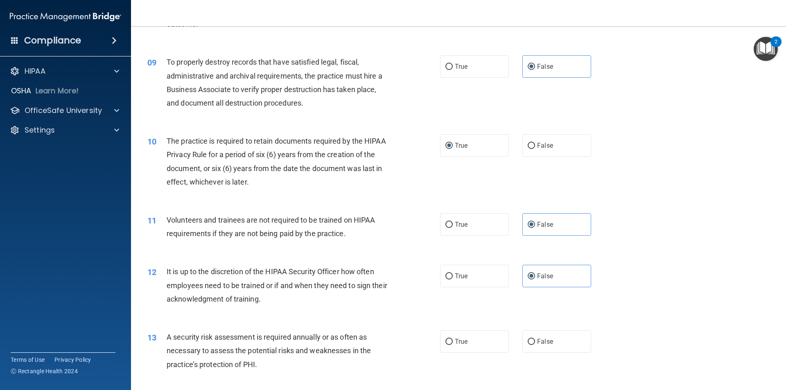
scroll to position [614, 0]
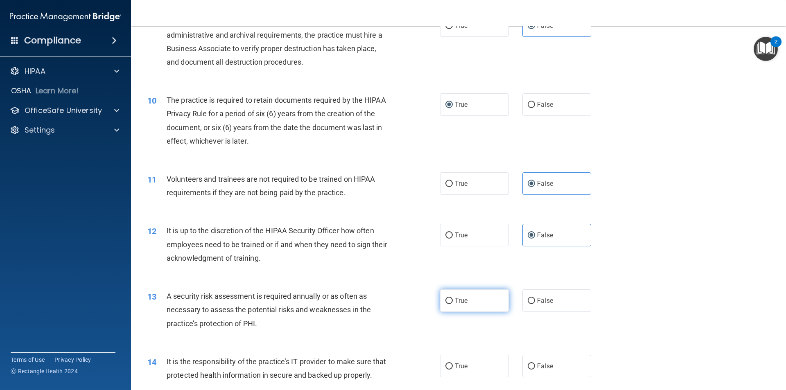
click at [458, 310] on label "True" at bounding box center [474, 301] width 69 height 23
click at [453, 304] on input "True" at bounding box center [449, 301] width 7 height 6
radio input "true"
click at [529, 358] on label "False" at bounding box center [557, 366] width 69 height 23
click at [529, 364] on input "False" at bounding box center [531, 367] width 7 height 6
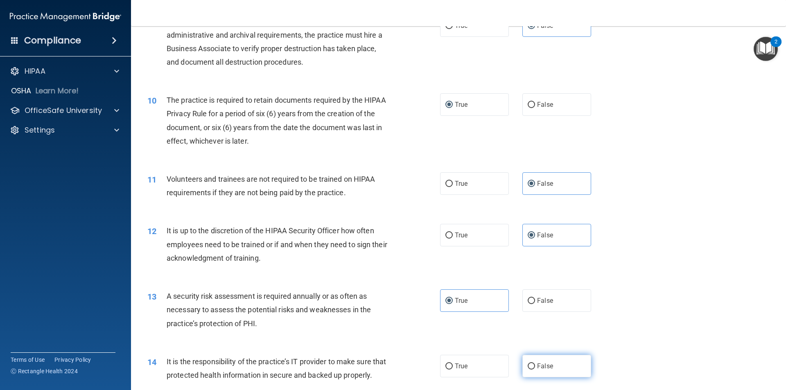
radio input "true"
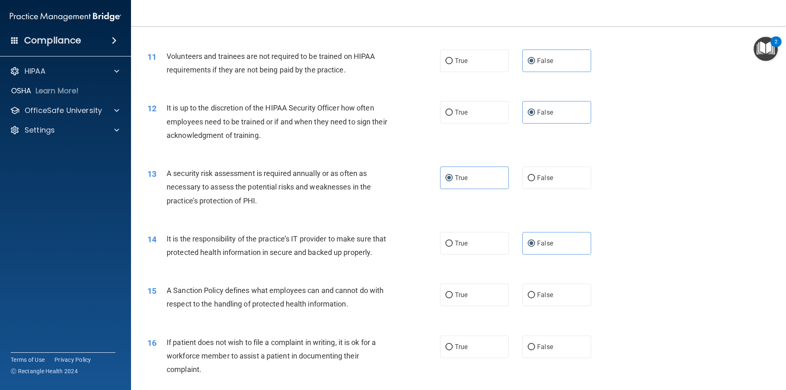
scroll to position [778, 0]
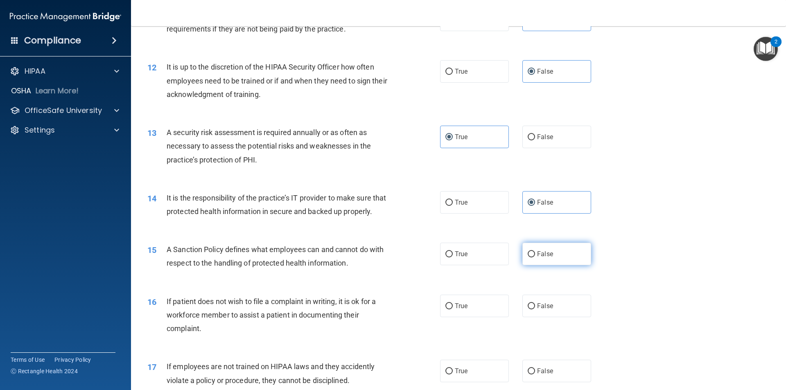
click at [528, 258] on input "False" at bounding box center [531, 254] width 7 height 6
radio input "true"
click at [455, 310] on span "True" at bounding box center [461, 306] width 13 height 8
click at [453, 310] on input "True" at bounding box center [449, 307] width 7 height 6
radio input "true"
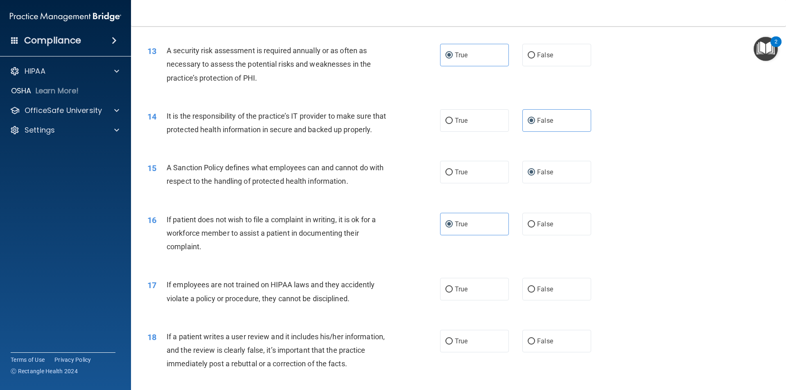
scroll to position [901, 0]
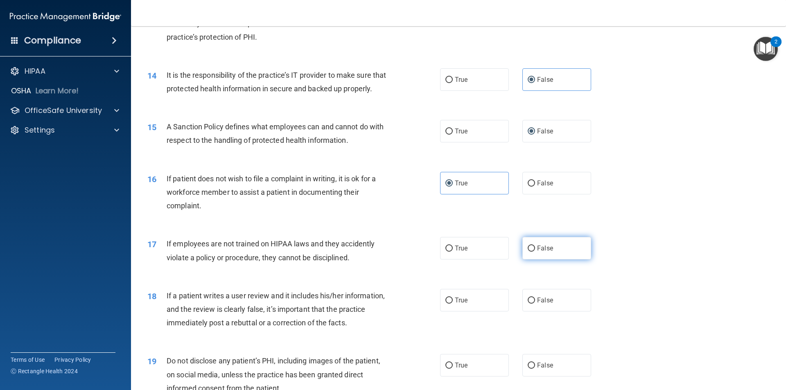
click at [532, 260] on label "False" at bounding box center [557, 248] width 69 height 23
click at [532, 252] on input "False" at bounding box center [531, 249] width 7 height 6
radio input "true"
click at [540, 304] on span "False" at bounding box center [545, 301] width 16 height 8
click at [535, 304] on input "False" at bounding box center [531, 301] width 7 height 6
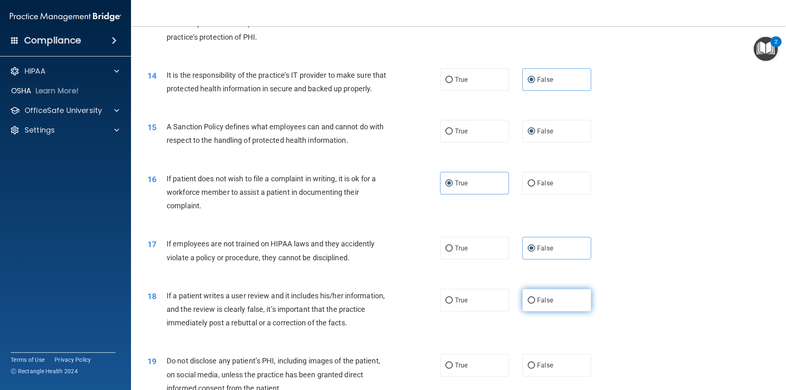
radio input "true"
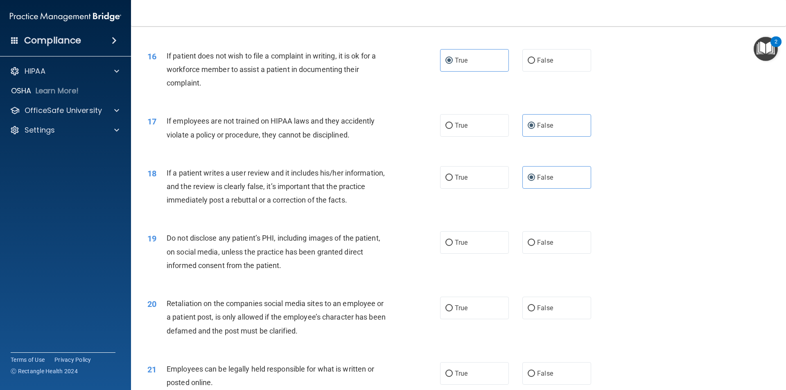
scroll to position [983, 0]
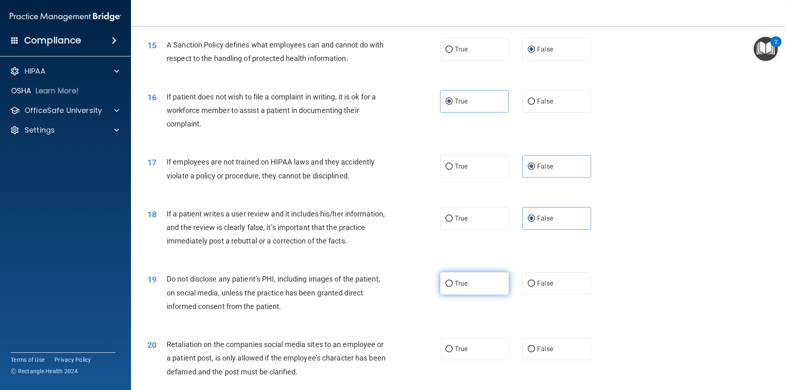
click at [476, 295] on label "True" at bounding box center [474, 283] width 69 height 23
click at [453, 287] on input "True" at bounding box center [449, 284] width 7 height 6
radio input "true"
click at [553, 360] on label "False" at bounding box center [557, 349] width 69 height 23
click at [535, 353] on input "False" at bounding box center [531, 350] width 7 height 6
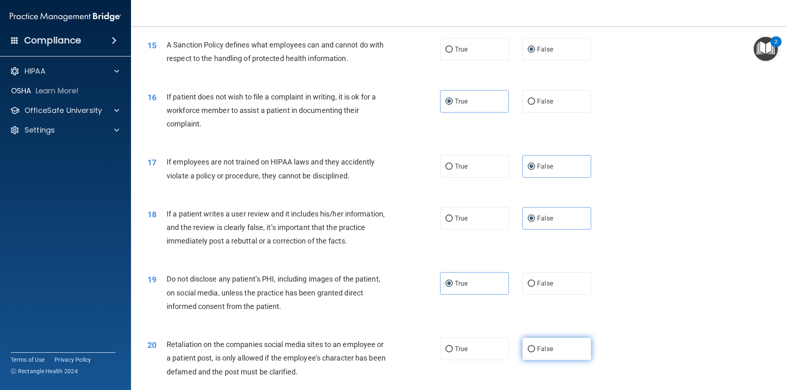
radio input "true"
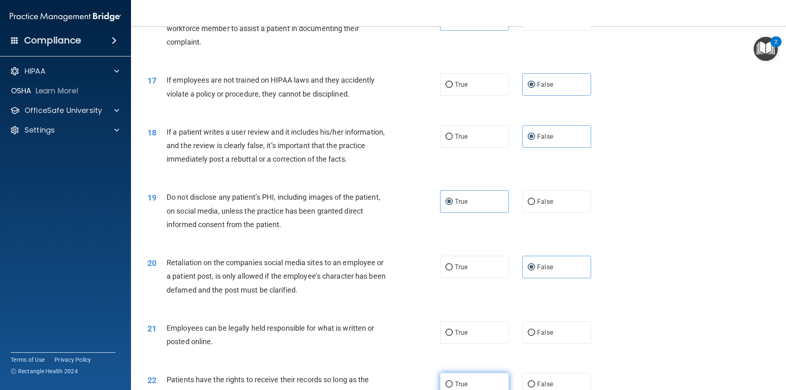
scroll to position [1106, 0]
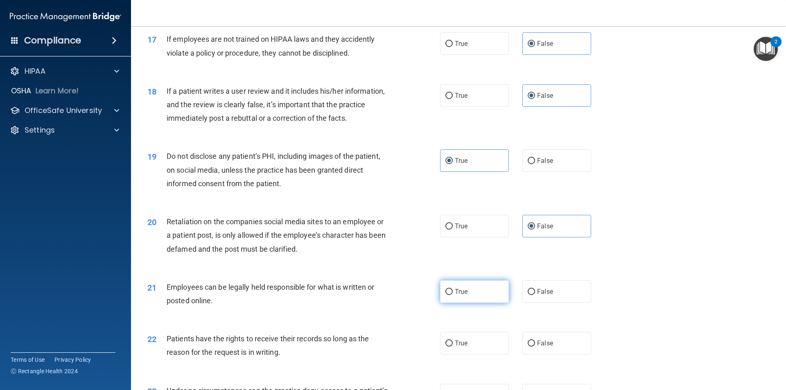
click at [458, 296] on span "True" at bounding box center [461, 292] width 13 height 8
click at [453, 295] on input "True" at bounding box center [449, 292] width 7 height 6
radio input "true"
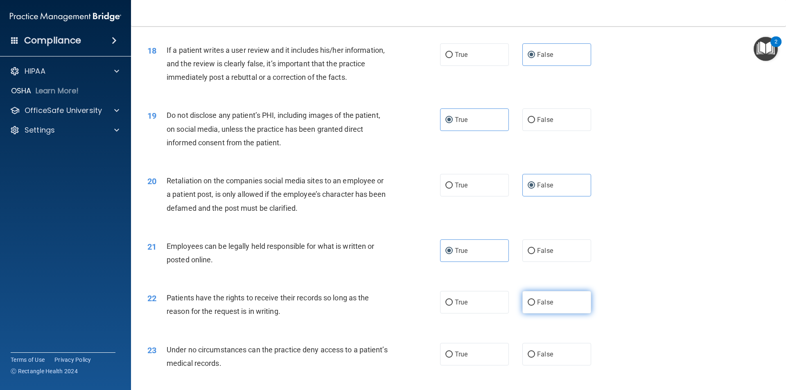
click at [550, 314] on label "False" at bounding box center [557, 302] width 69 height 23
click at [535, 306] on input "False" at bounding box center [531, 303] width 7 height 6
radio input "true"
click at [541, 358] on span "False" at bounding box center [545, 355] width 16 height 8
click at [535, 358] on input "False" at bounding box center [531, 355] width 7 height 6
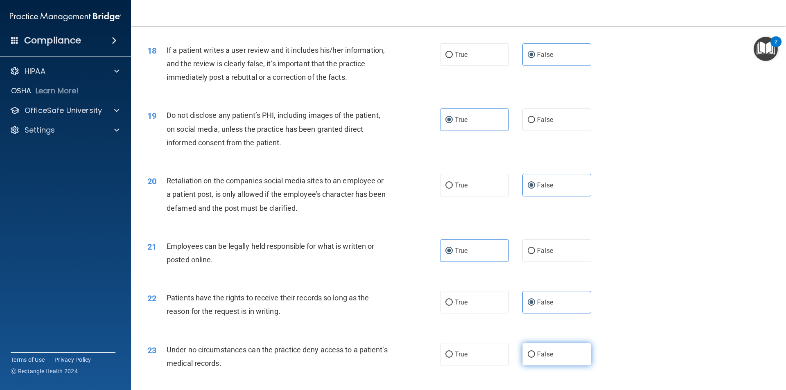
radio input "true"
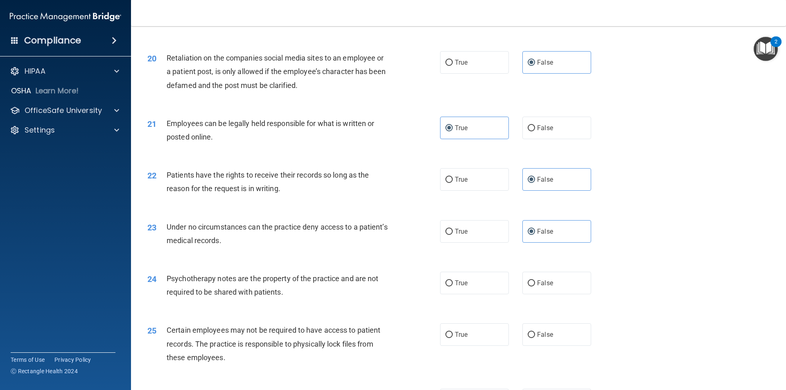
scroll to position [1311, 0]
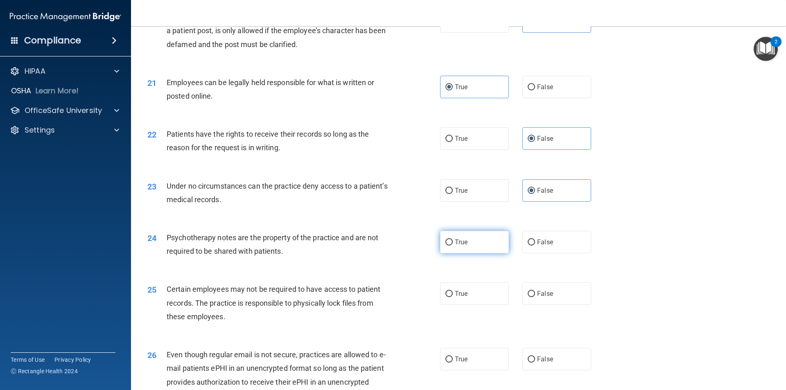
click at [450, 252] on label "True" at bounding box center [474, 242] width 69 height 23
click at [450, 246] on input "True" at bounding box center [449, 243] width 7 height 6
radio input "true"
click at [455, 298] on span "True" at bounding box center [461, 294] width 13 height 8
click at [453, 297] on input "True" at bounding box center [449, 294] width 7 height 6
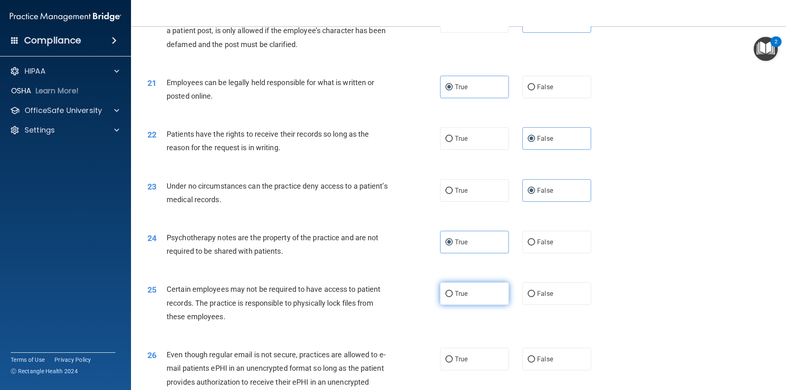
radio input "true"
click at [462, 363] on span "True" at bounding box center [461, 360] width 13 height 8
click at [453, 363] on input "True" at bounding box center [449, 360] width 7 height 6
radio input "true"
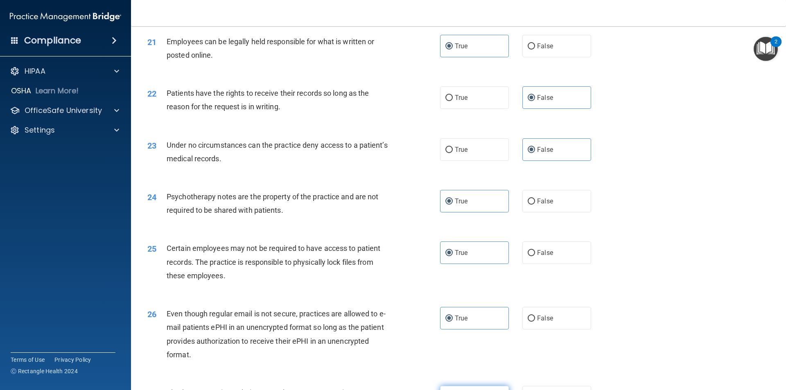
scroll to position [1393, 0]
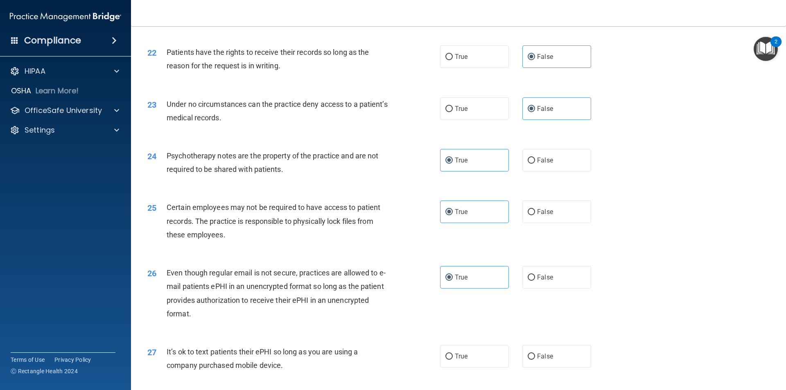
click at [550, 358] on div "27 It’s ok to text patients their ePHI so long as you are using a company purch…" at bounding box center [458, 361] width 635 height 52
click at [550, 368] on label "False" at bounding box center [557, 356] width 69 height 23
click at [535, 360] on input "False" at bounding box center [531, 357] width 7 height 6
radio input "true"
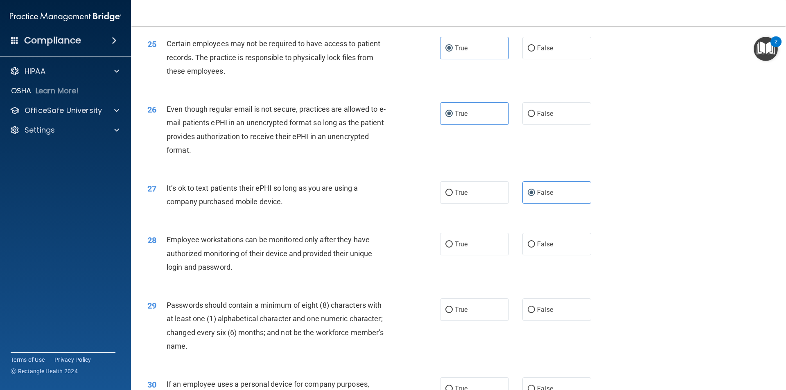
scroll to position [1597, 0]
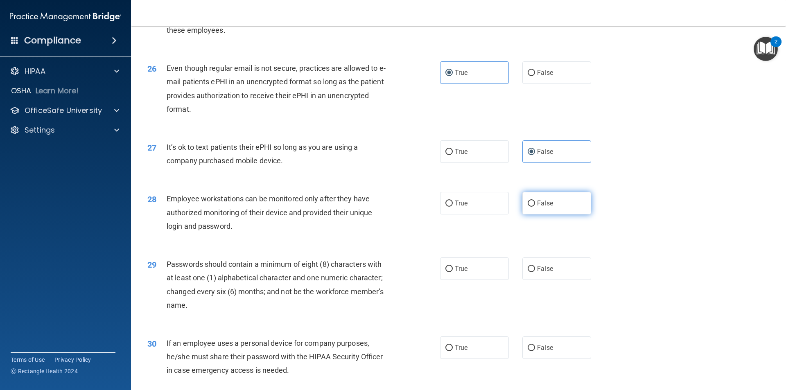
click at [528, 207] on input "False" at bounding box center [531, 204] width 7 height 6
radio input "true"
drag, startPoint x: 453, startPoint y: 290, endPoint x: 454, endPoint y: 298, distance: 8.3
click at [453, 280] on label "True" at bounding box center [474, 269] width 69 height 23
click at [453, 272] on input "True" at bounding box center [449, 269] width 7 height 6
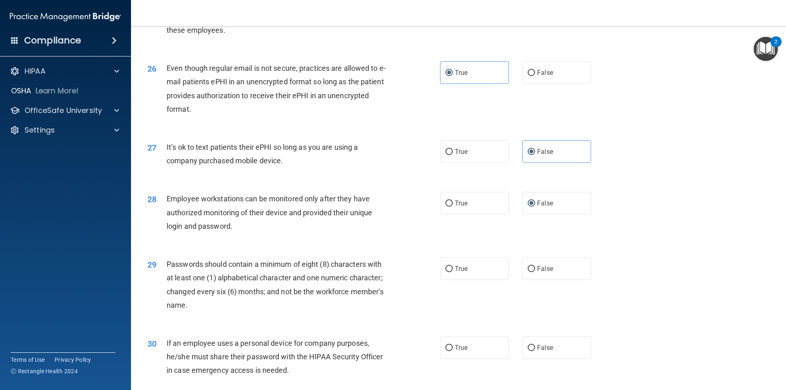
radio input "true"
click at [527, 357] on label "False" at bounding box center [557, 348] width 69 height 23
click at [528, 351] on input "False" at bounding box center [531, 348] width 7 height 6
radio input "true"
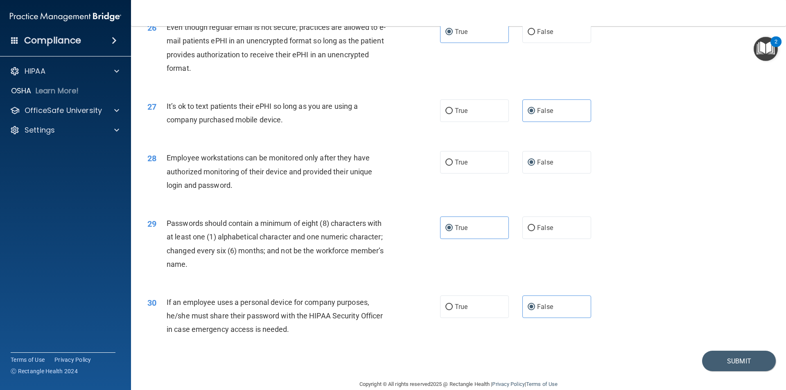
scroll to position [1666, 0]
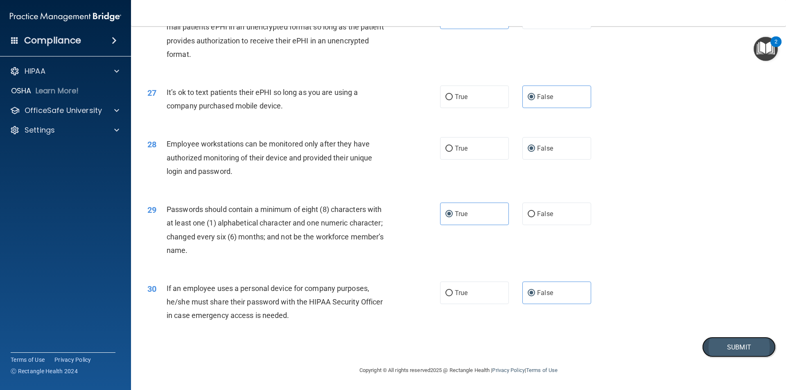
click at [731, 340] on button "Submit" at bounding box center [739, 347] width 74 height 21
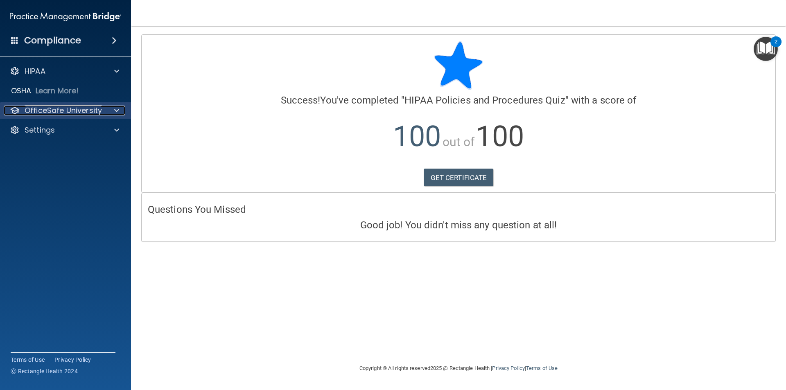
click at [119, 113] on span at bounding box center [116, 111] width 5 height 10
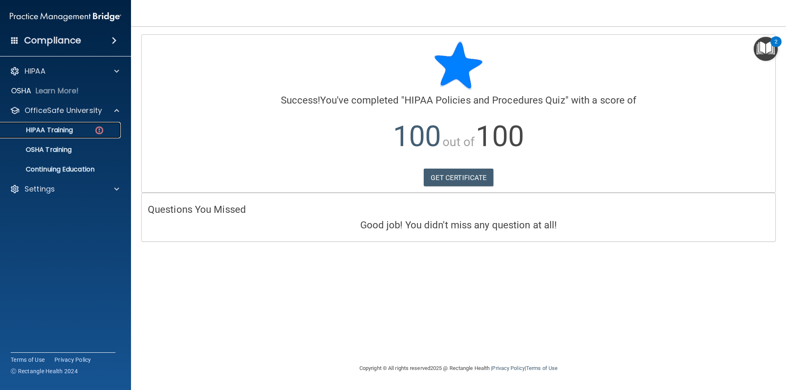
click at [110, 132] on div "HIPAA Training" at bounding box center [61, 130] width 112 height 8
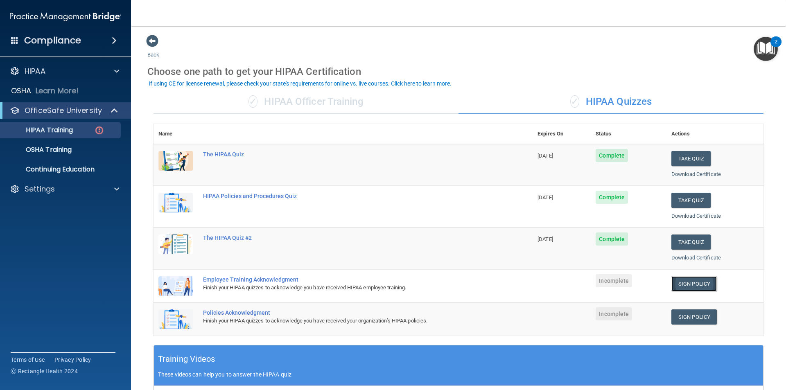
click at [682, 279] on link "Sign Policy" at bounding box center [694, 283] width 45 height 15
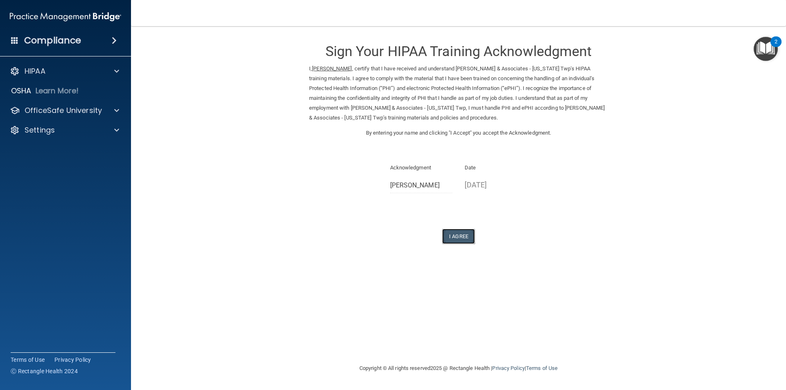
click at [452, 239] on button "I Agree" at bounding box center [458, 236] width 33 height 15
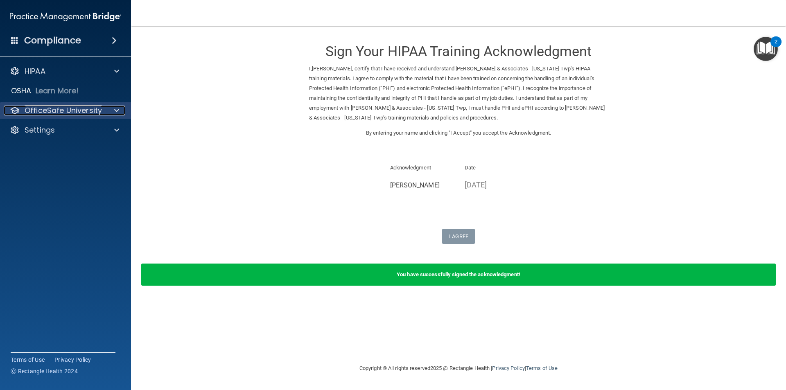
click at [55, 113] on p "OfficeSafe University" at bounding box center [63, 111] width 77 height 10
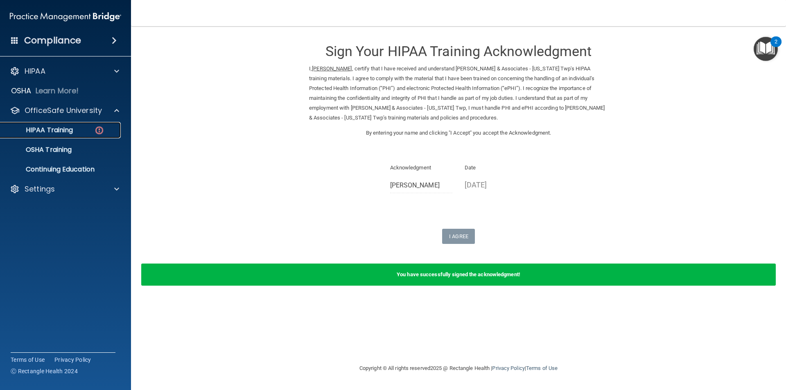
click at [53, 134] on p "HIPAA Training" at bounding box center [39, 130] width 68 height 8
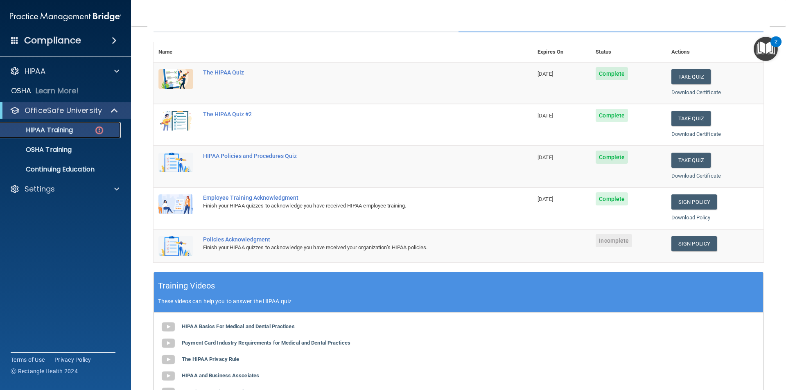
scroll to position [123, 0]
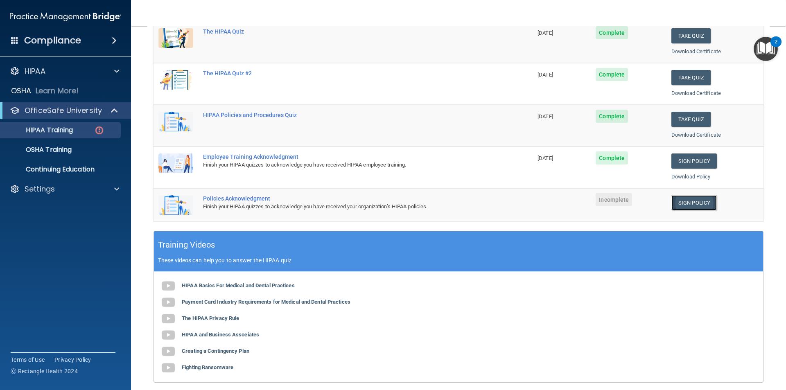
click at [687, 200] on link "Sign Policy" at bounding box center [694, 202] width 45 height 15
click at [73, 39] on h4 "Compliance" at bounding box center [52, 40] width 57 height 11
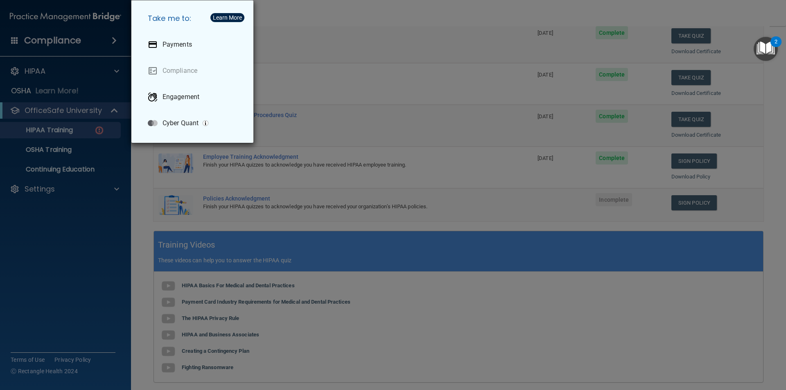
click at [85, 14] on div "Take me to: Payments Compliance Engagement Cyber Quant" at bounding box center [393, 195] width 786 height 390
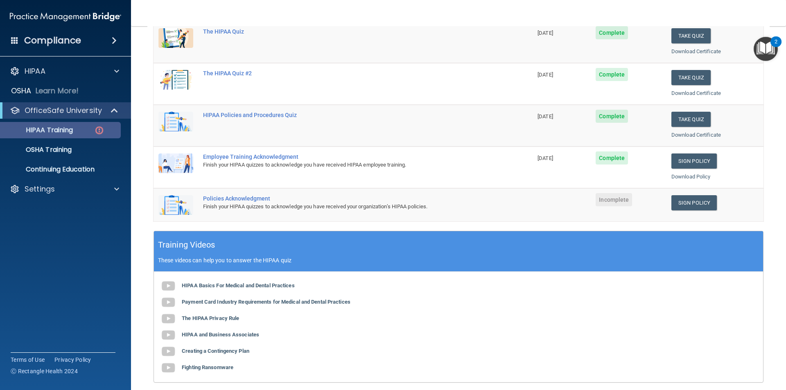
click at [79, 122] on ul "HIPAA Training OSHA Training Continuing Education" at bounding box center [66, 148] width 148 height 59
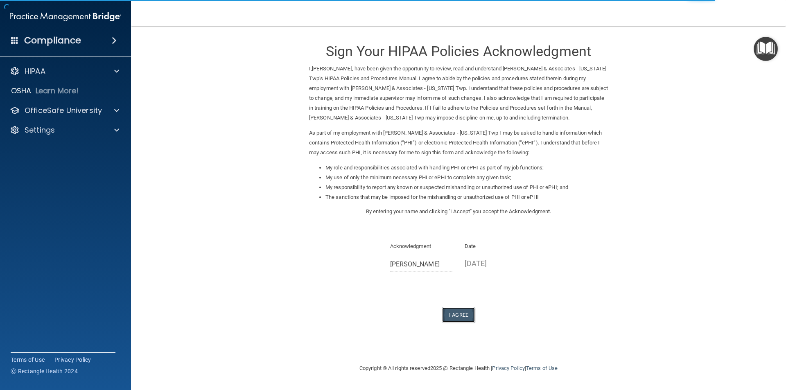
click at [461, 315] on button "I Agree" at bounding box center [458, 315] width 33 height 15
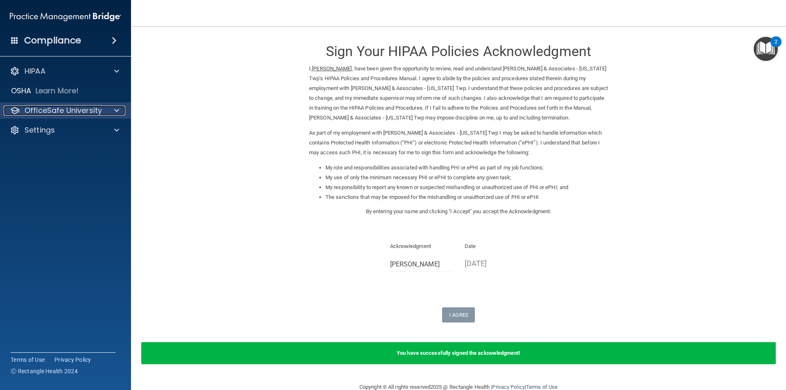
click at [63, 110] on p "OfficeSafe University" at bounding box center [63, 111] width 77 height 10
